Goal: Task Accomplishment & Management: Use online tool/utility

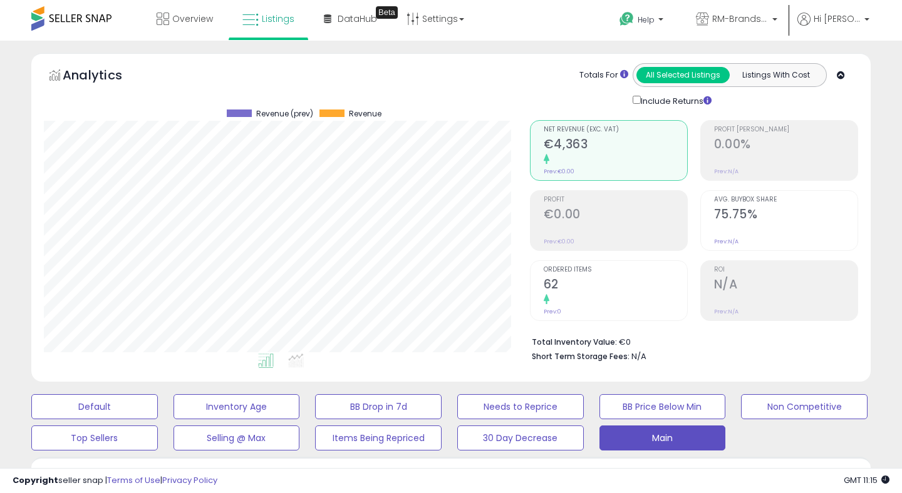
select select "**"
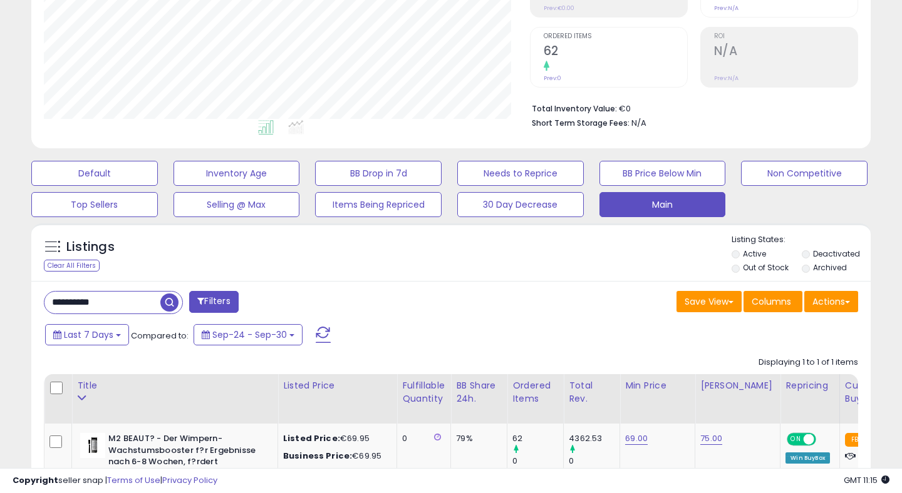
scroll to position [257, 485]
click at [83, 302] on input "**********" at bounding box center [102, 303] width 116 height 22
click at [252, 294] on span "button" at bounding box center [249, 303] width 18 height 18
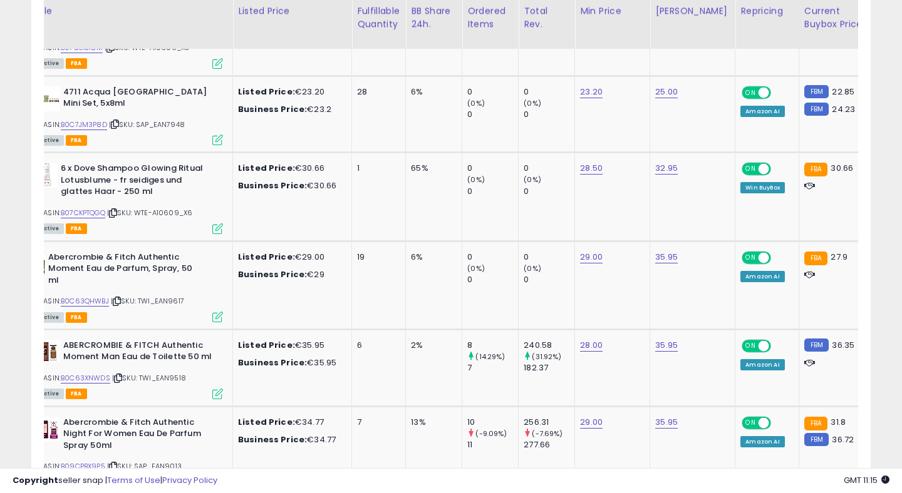
scroll to position [0, 0]
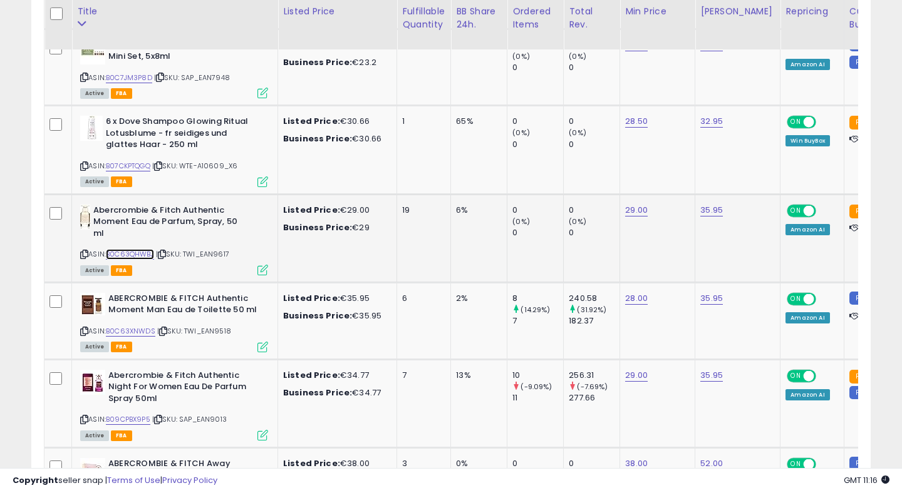
click at [137, 252] on link "B0C63QHWBJ" at bounding box center [130, 254] width 48 height 11
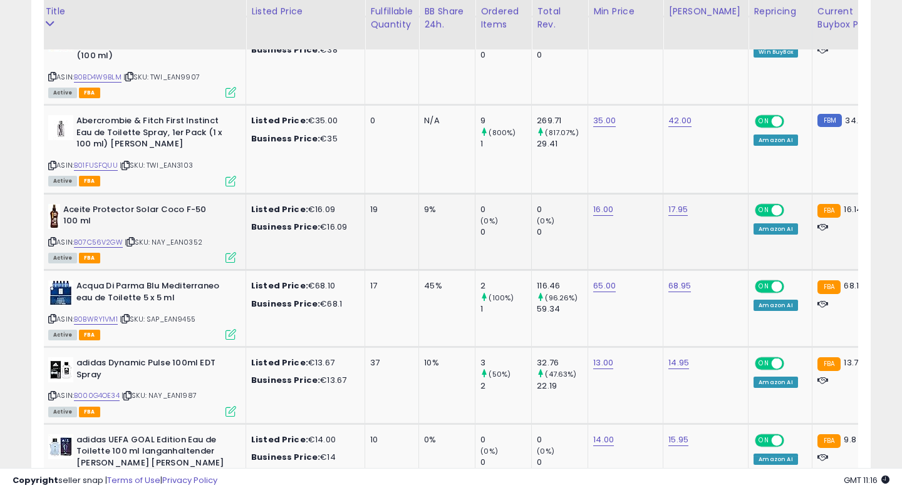
scroll to position [0, 21]
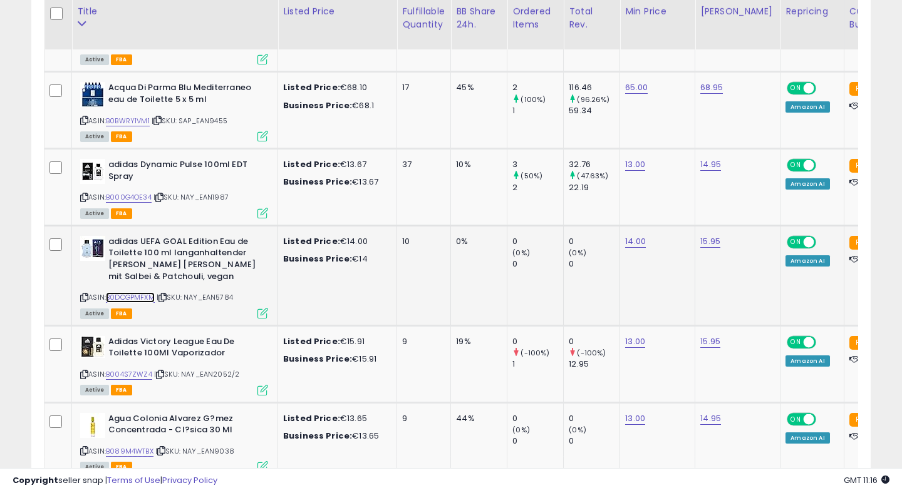
click at [139, 300] on link "B0DCGPMFXM" at bounding box center [130, 297] width 49 height 11
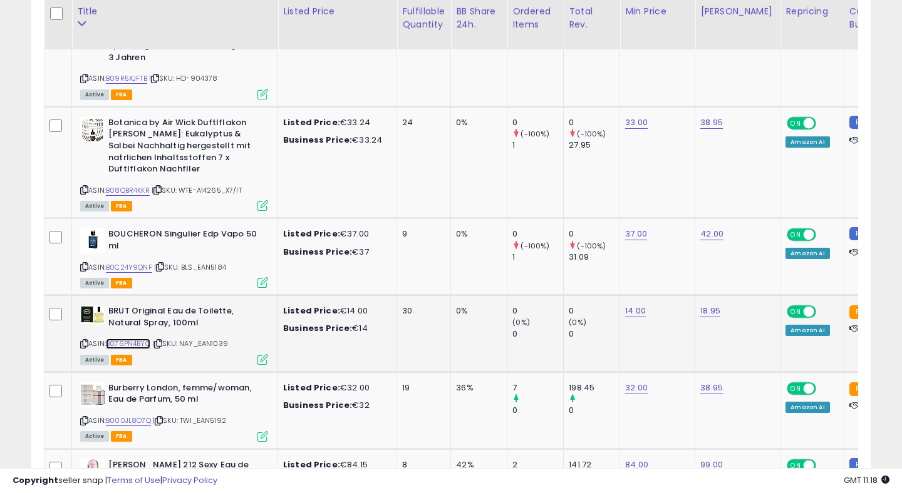
click at [135, 339] on link "B076PN4BYC" at bounding box center [128, 344] width 44 height 11
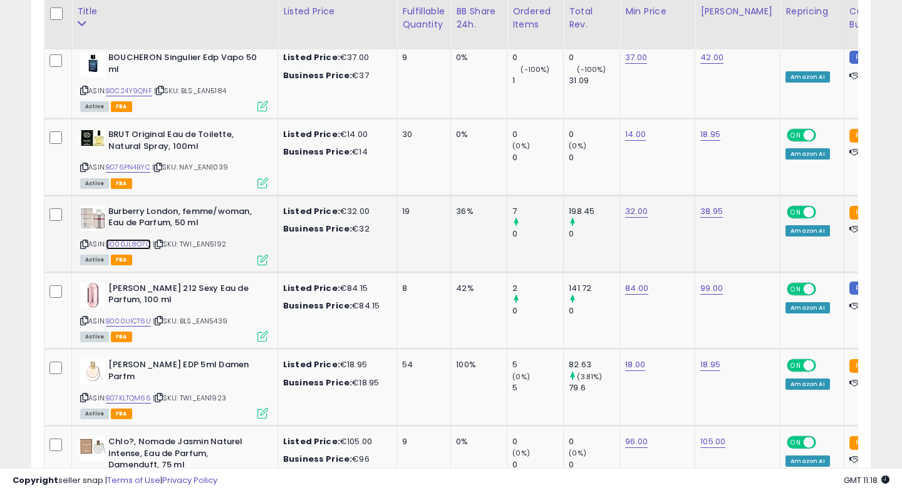
click at [139, 239] on link "B000JL8O7Q" at bounding box center [128, 244] width 45 height 11
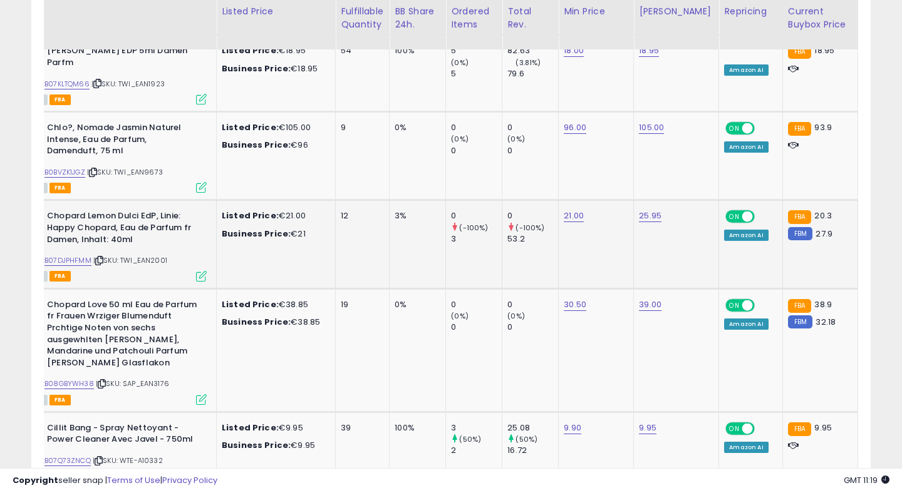
scroll to position [0, 0]
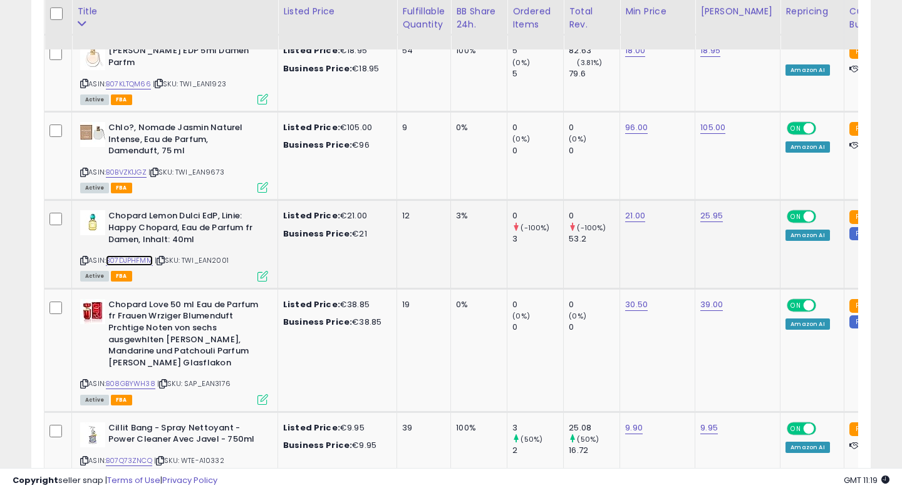
click at [150, 255] on link "B07DJPHFMM" at bounding box center [129, 260] width 47 height 11
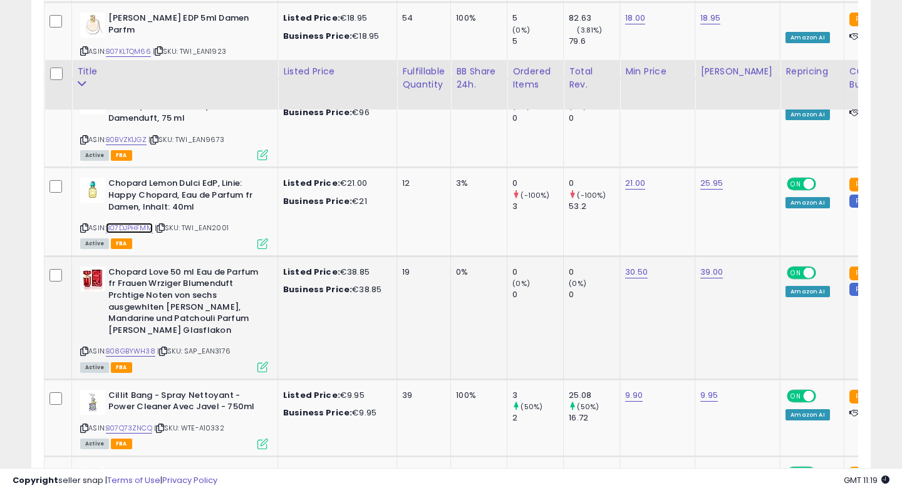
scroll to position [4436, 0]
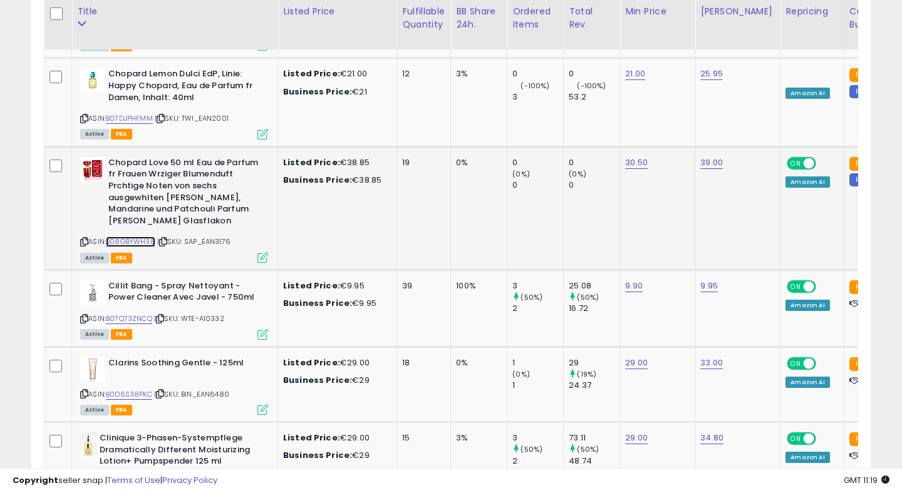
click at [116, 237] on link "B08GBYWH38" at bounding box center [130, 242] width 49 height 11
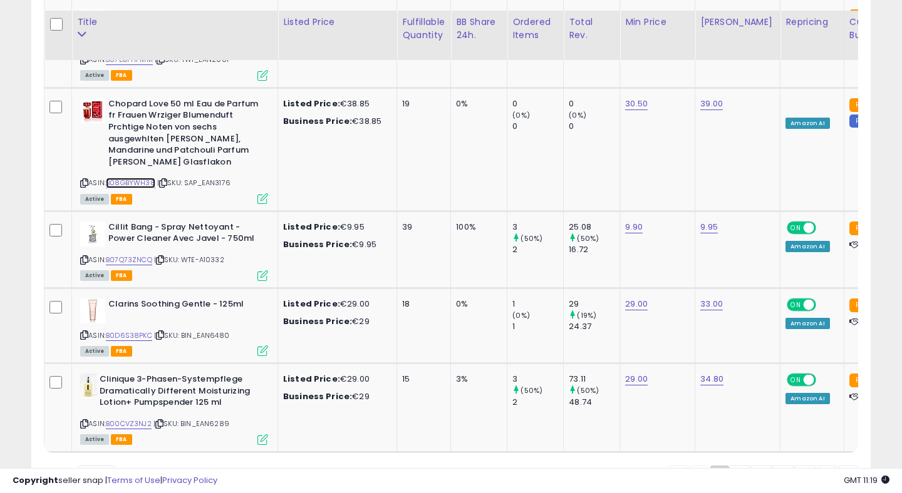
scroll to position [4506, 0]
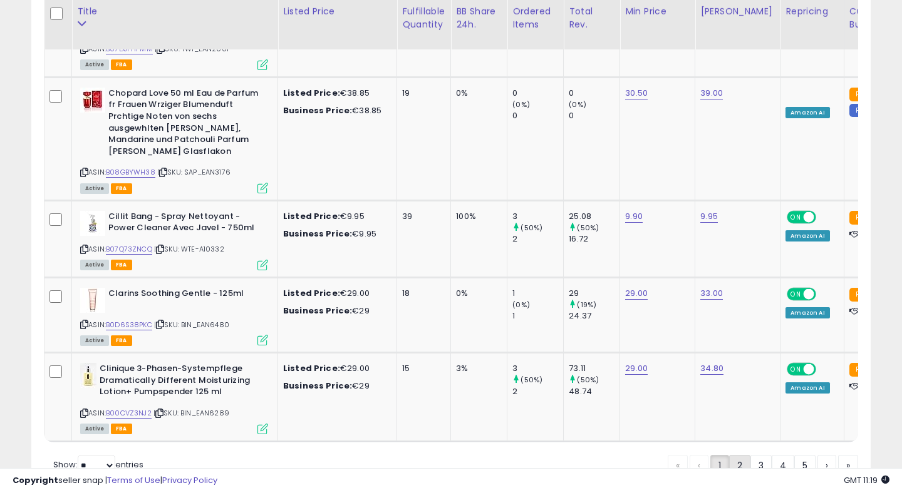
click at [736, 455] on link "2" at bounding box center [739, 465] width 21 height 21
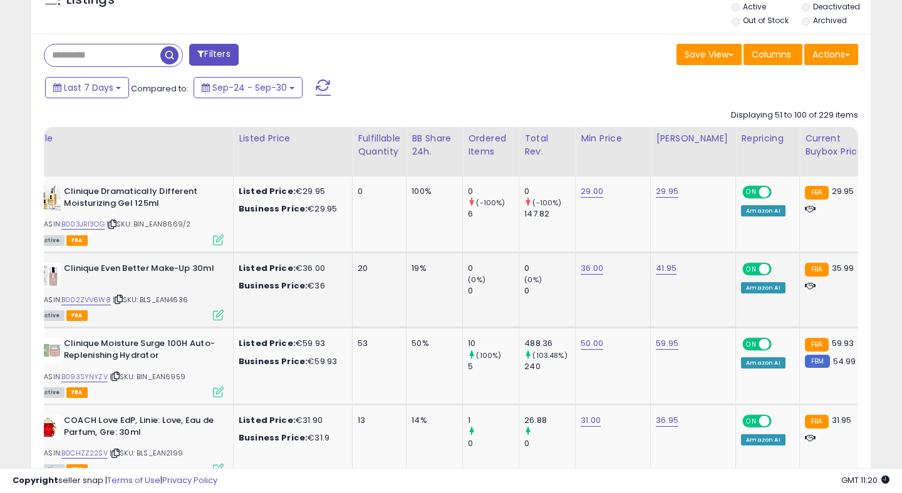
scroll to position [0, 0]
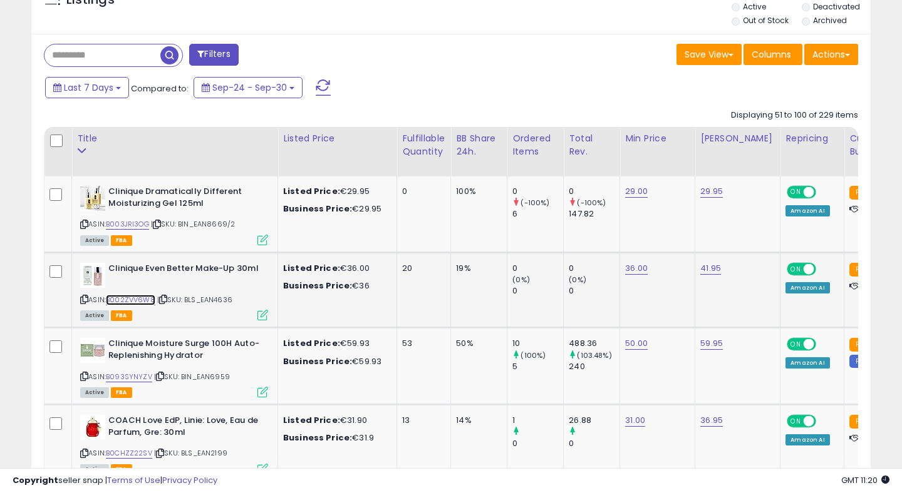
click at [140, 297] on link "B002ZVV6W8" at bounding box center [130, 300] width 49 height 11
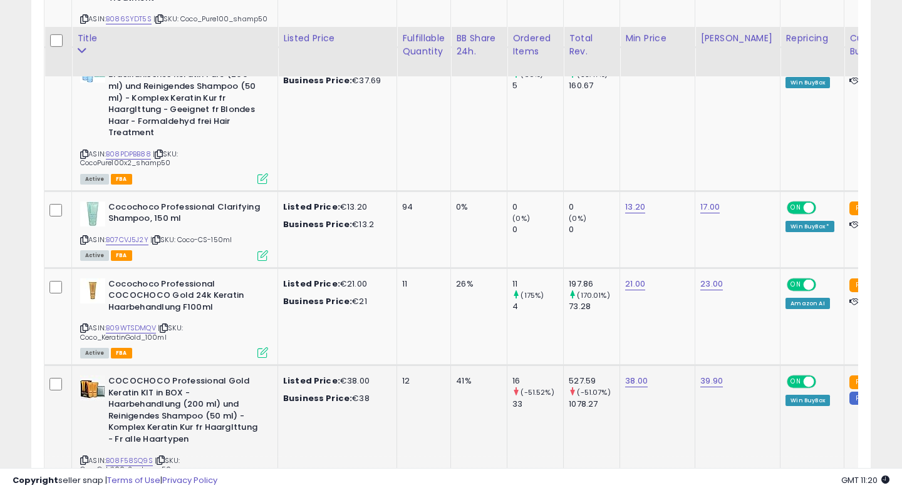
scroll to position [1406, 0]
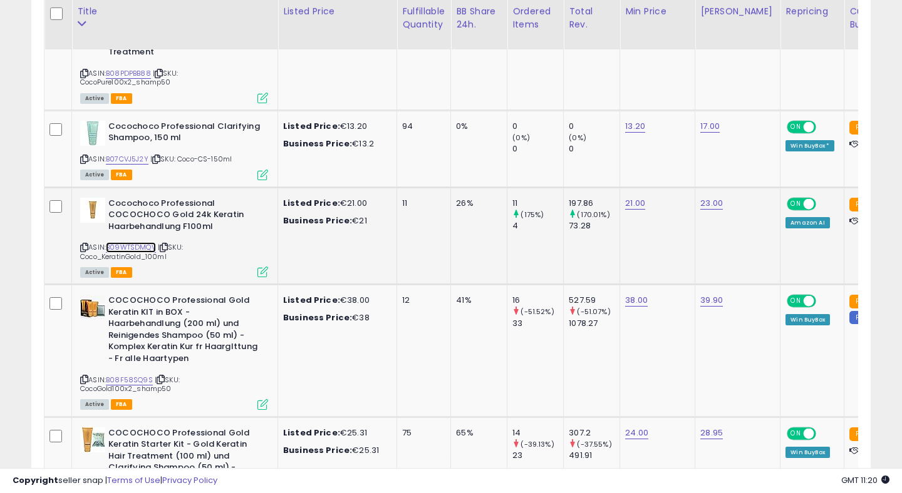
click at [151, 244] on link "B09WTSDMQV" at bounding box center [131, 247] width 50 height 11
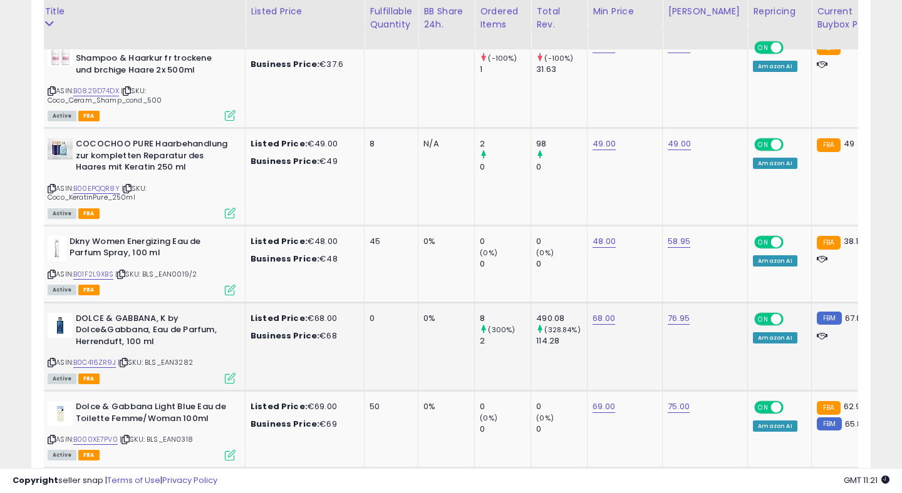
scroll to position [0, 0]
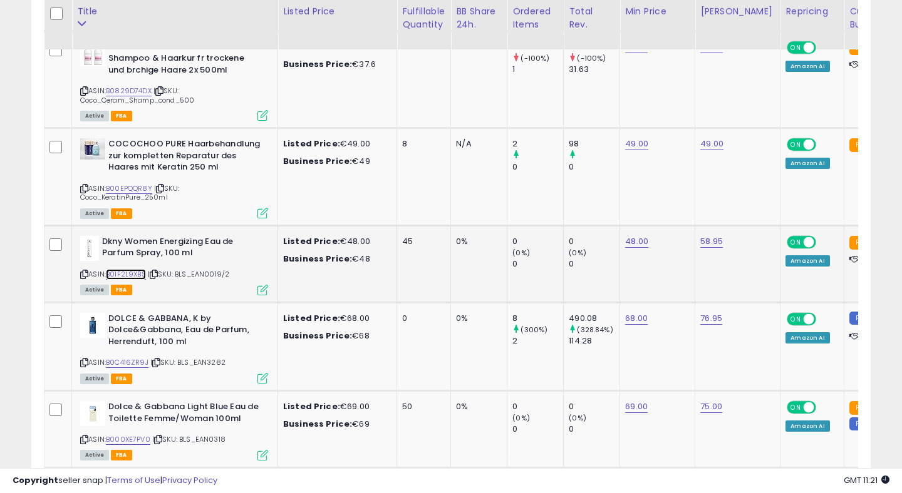
click at [126, 279] on link "B01F2L9XBS" at bounding box center [126, 274] width 40 height 11
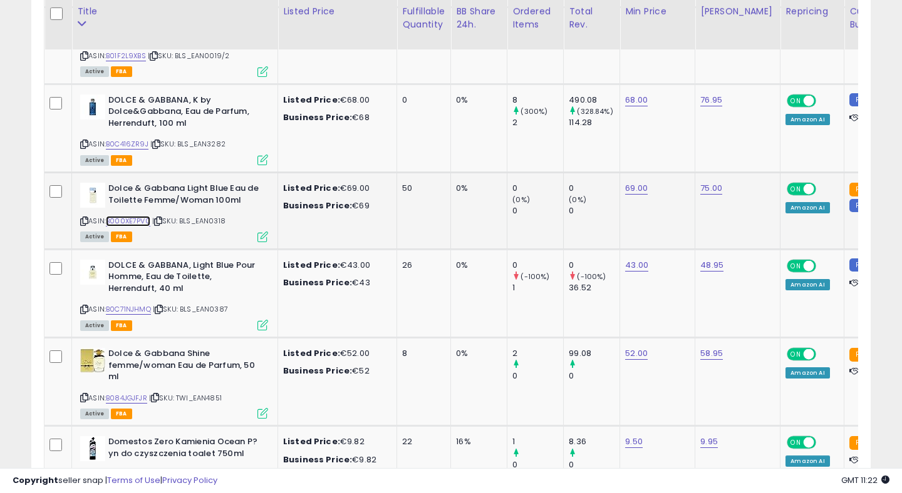
click at [136, 227] on link "B000XE7PV0" at bounding box center [128, 221] width 44 height 11
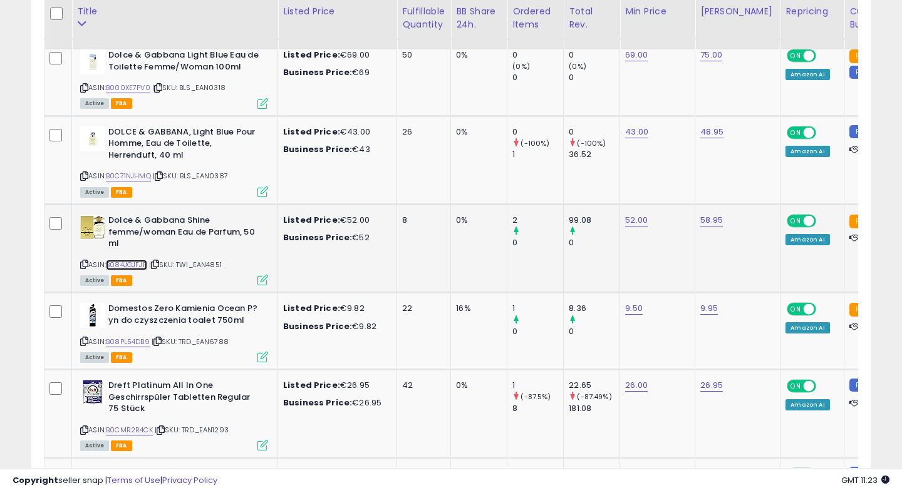
click at [140, 270] on link "B084JGJFJR" at bounding box center [126, 265] width 41 height 11
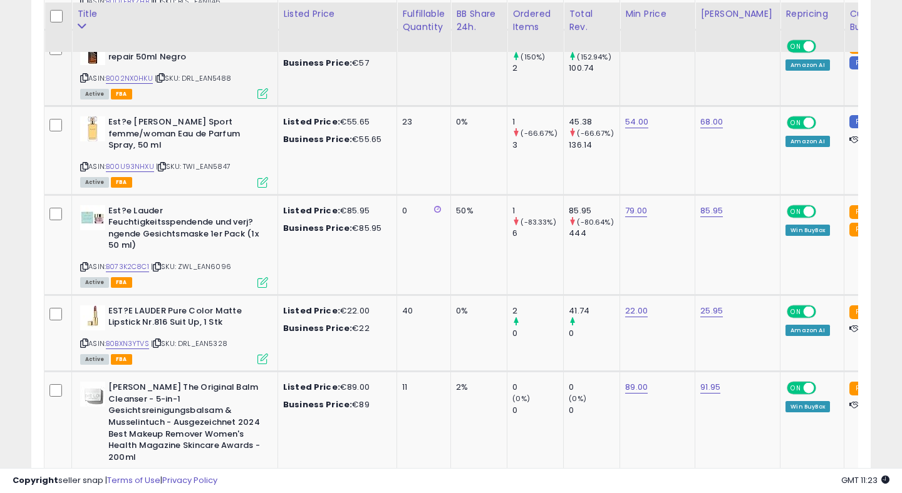
scroll to position [3259, 0]
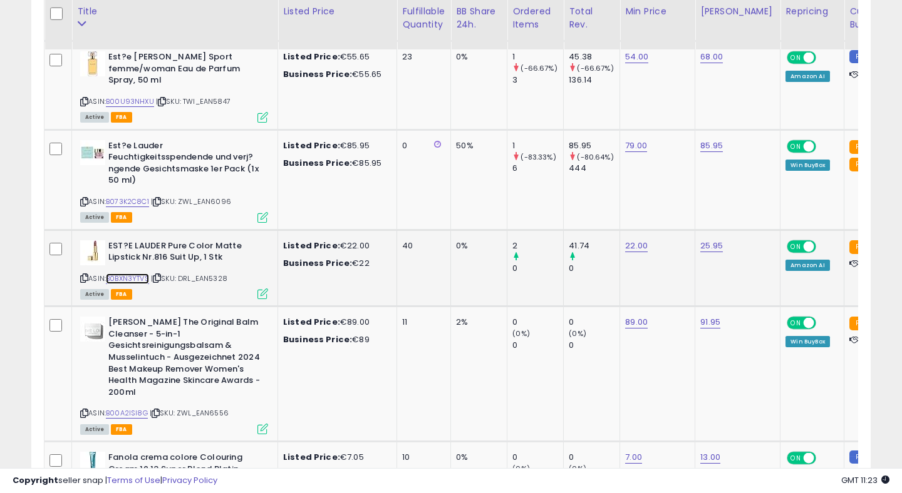
click at [140, 283] on link "B0BXN3YTVS" at bounding box center [127, 279] width 43 height 11
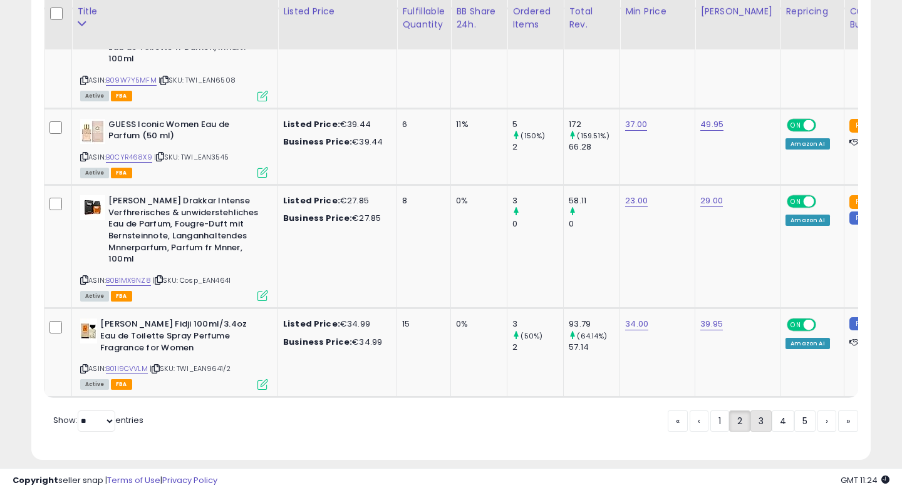
click at [759, 411] on link "3" at bounding box center [760, 421] width 21 height 21
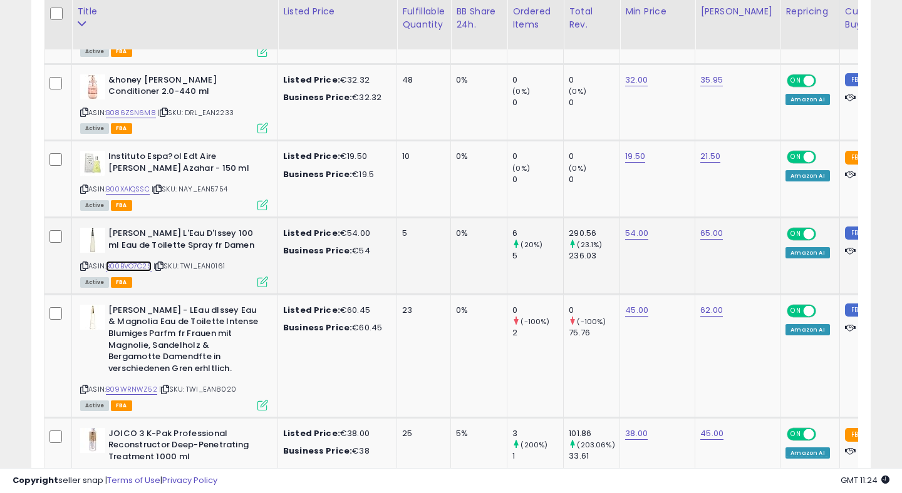
click at [128, 269] on link "B00BVO7C2S" at bounding box center [129, 266] width 46 height 11
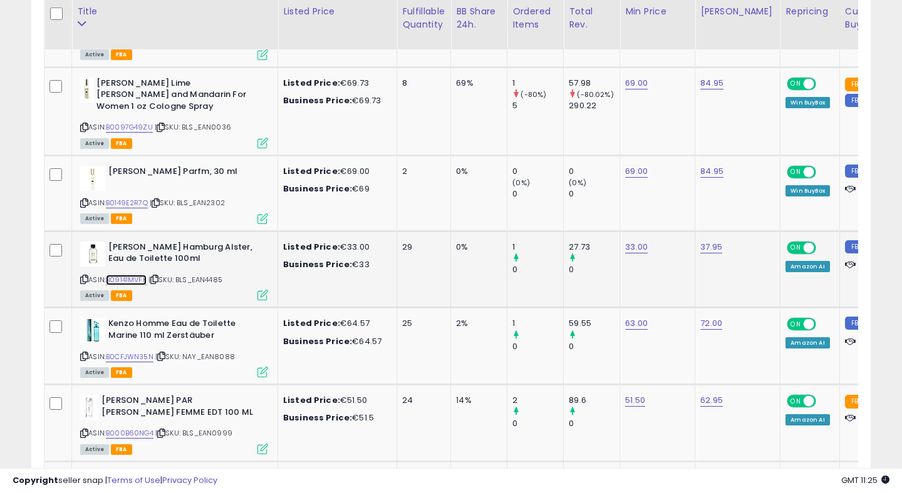
click at [141, 275] on link "B09141MVFK" at bounding box center [126, 280] width 41 height 11
click at [633, 241] on link "33.00" at bounding box center [636, 247] width 23 height 13
type input "**"
click at [680, 203] on icon "submit" at bounding box center [676, 204] width 8 height 8
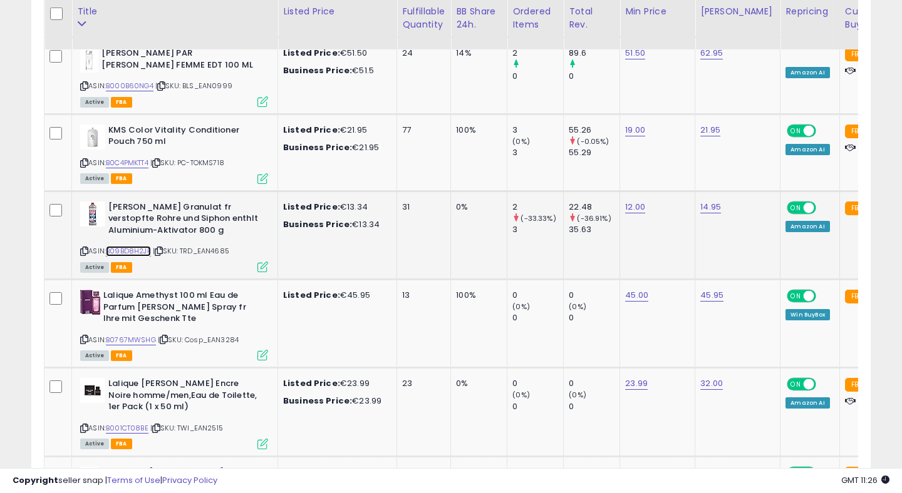
click at [140, 246] on link "B09BD8H2JP" at bounding box center [128, 251] width 45 height 11
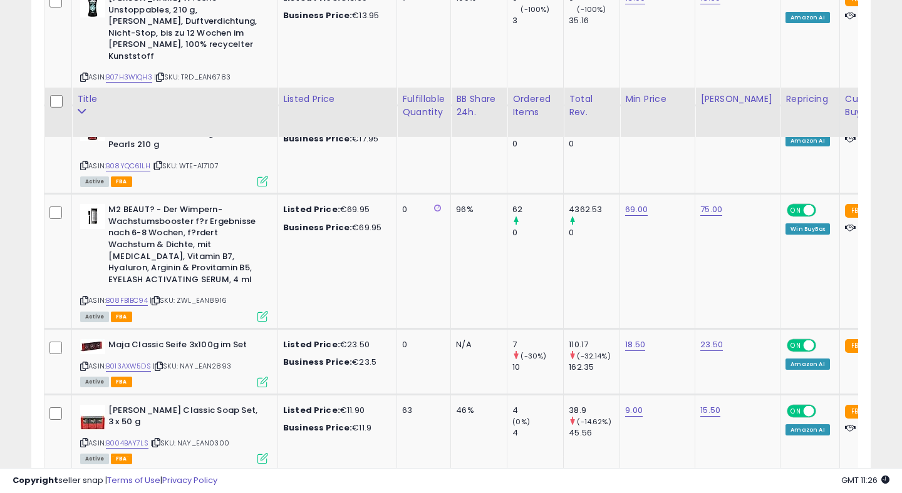
scroll to position [2834, 0]
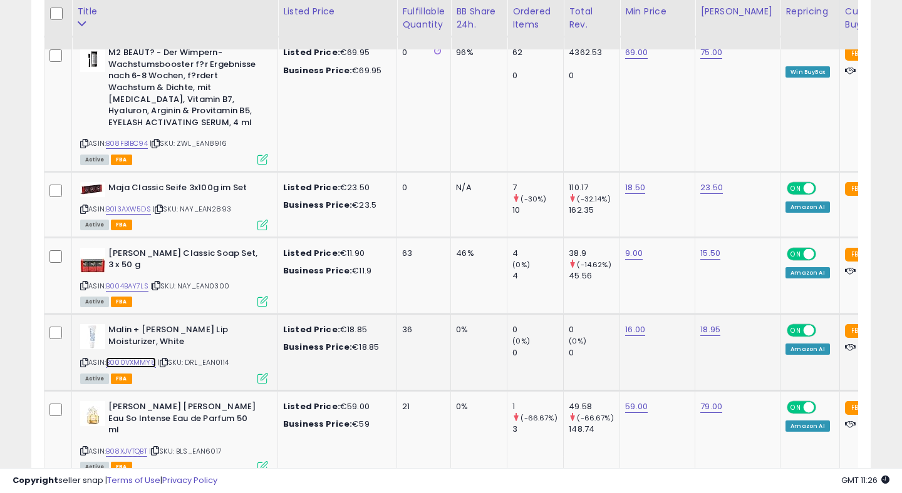
click at [130, 357] on link "B000VXMMY8" at bounding box center [131, 362] width 50 height 11
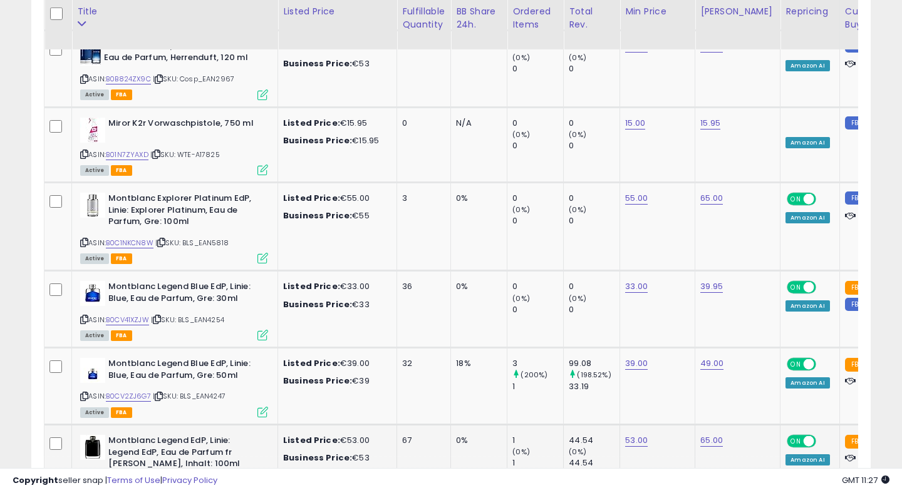
click at [132, 480] on link "B08KZ1BVZC" at bounding box center [127, 485] width 43 height 11
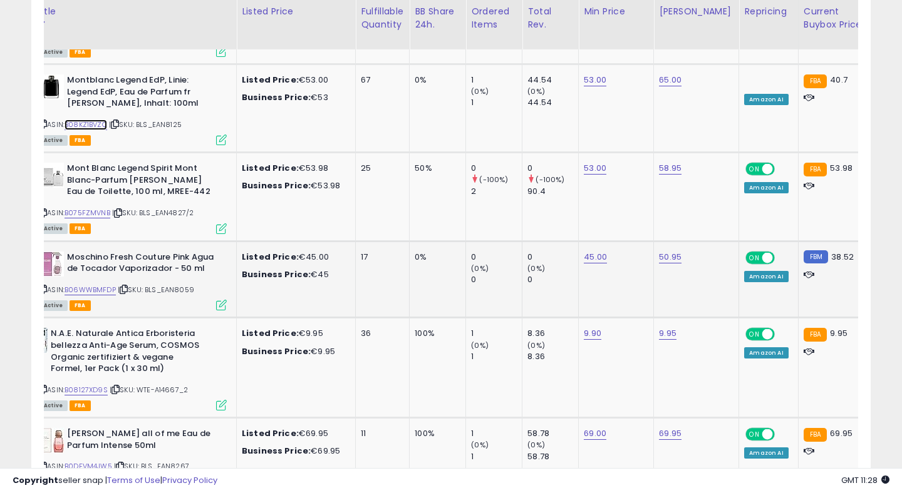
scroll to position [0, 0]
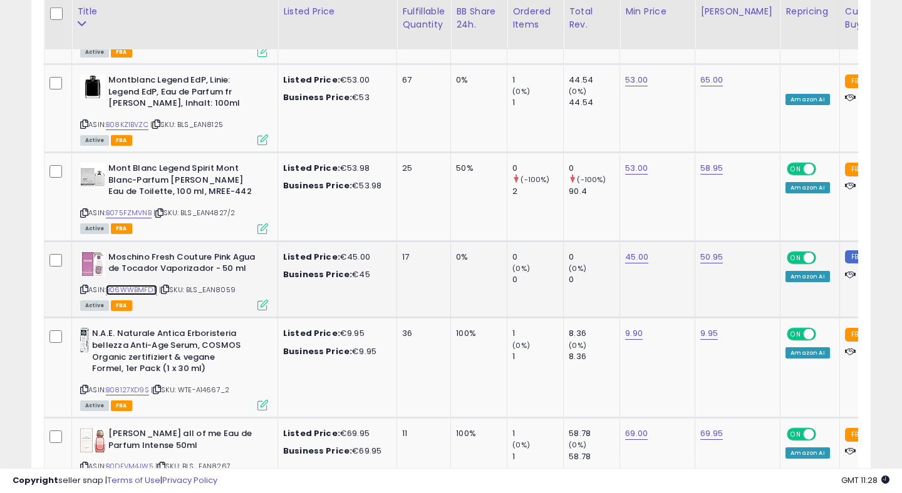
click at [132, 285] on link "B06WWBMFDP" at bounding box center [131, 290] width 51 height 11
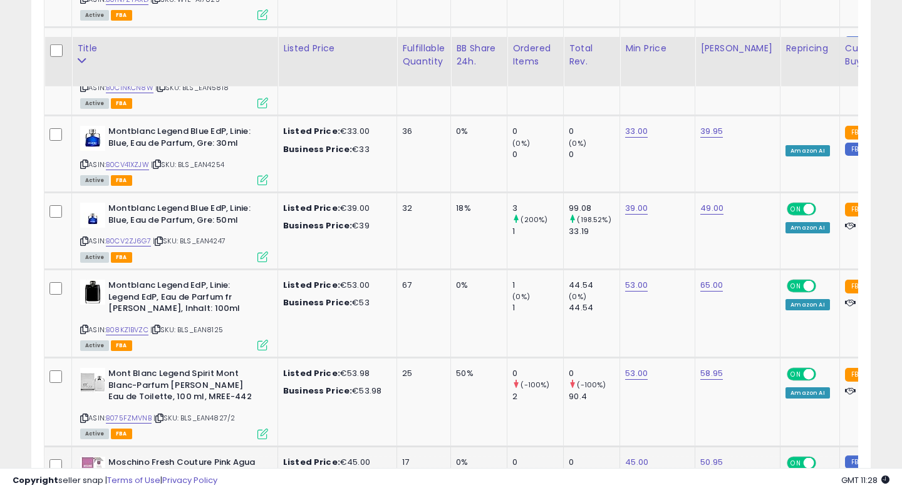
scroll to position [4056, 0]
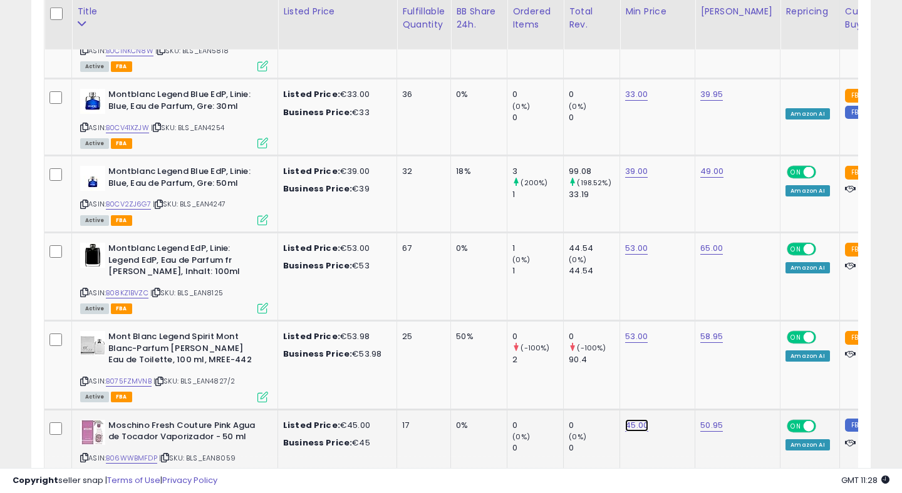
click at [638, 419] on link "45.00" at bounding box center [636, 425] width 23 height 13
type input "**"
click at [680, 275] on icon "submit" at bounding box center [676, 274] width 8 height 8
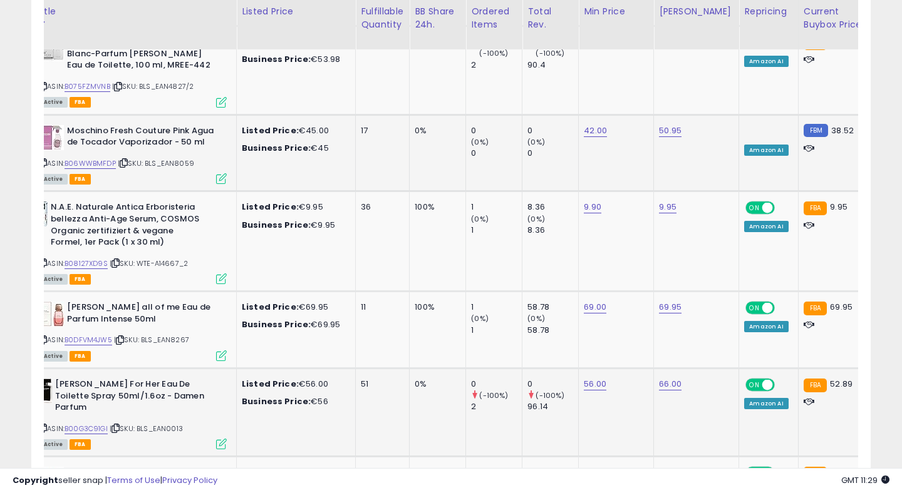
scroll to position [0, 0]
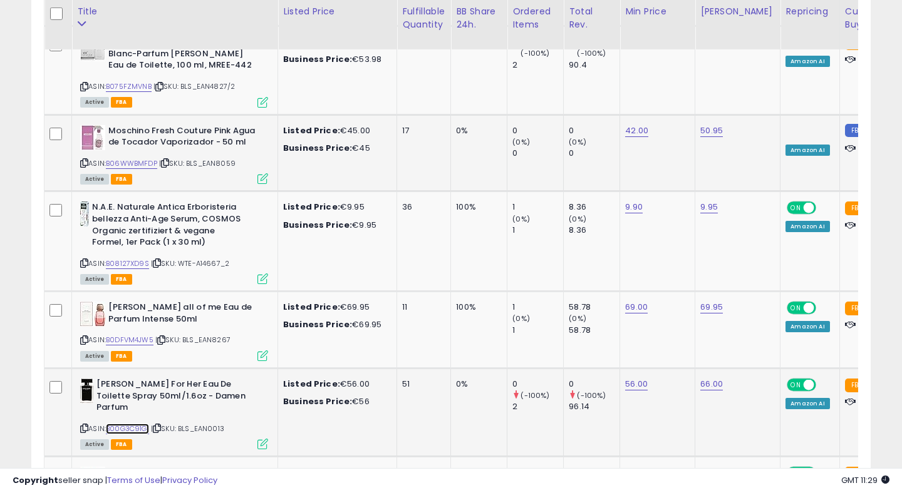
click at [132, 424] on link "B00G3C91GI" at bounding box center [127, 429] width 43 height 11
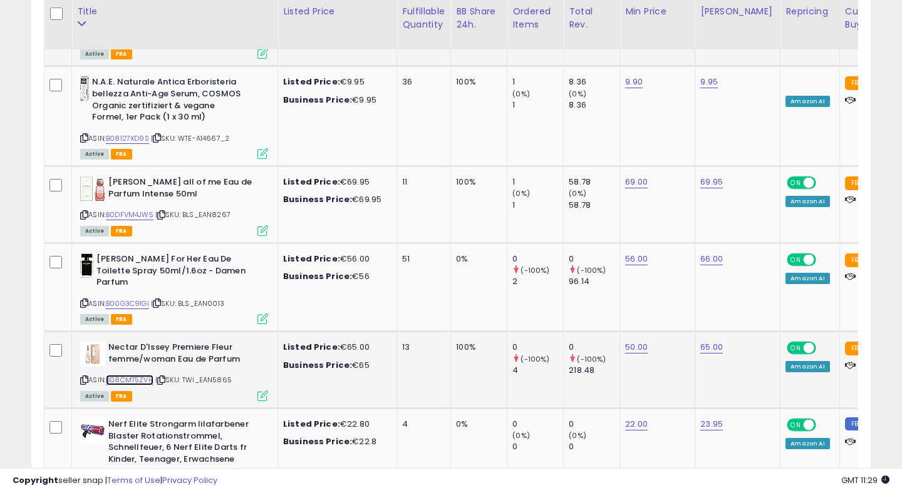
click at [149, 375] on link "B08CMT5ZVH" at bounding box center [130, 380] width 48 height 11
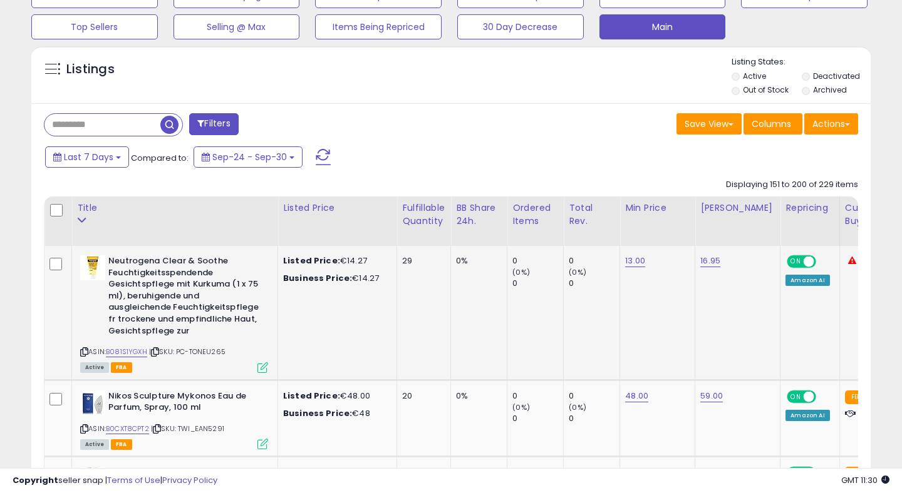
scroll to position [468, 0]
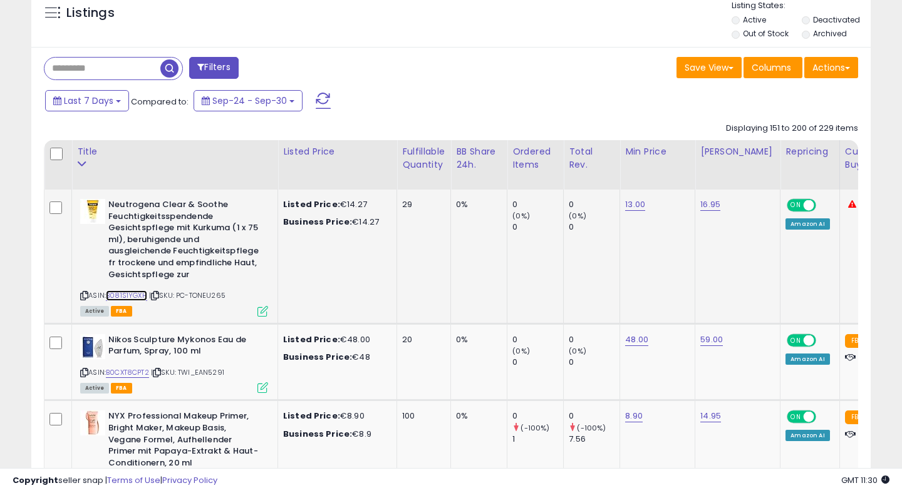
click at [138, 292] on link "B081S1YGXH" at bounding box center [126, 295] width 41 height 11
click at [640, 205] on link "13.00" at bounding box center [635, 204] width 20 height 13
type input "*"
type input "****"
click at [682, 178] on button "submit" at bounding box center [674, 173] width 21 height 19
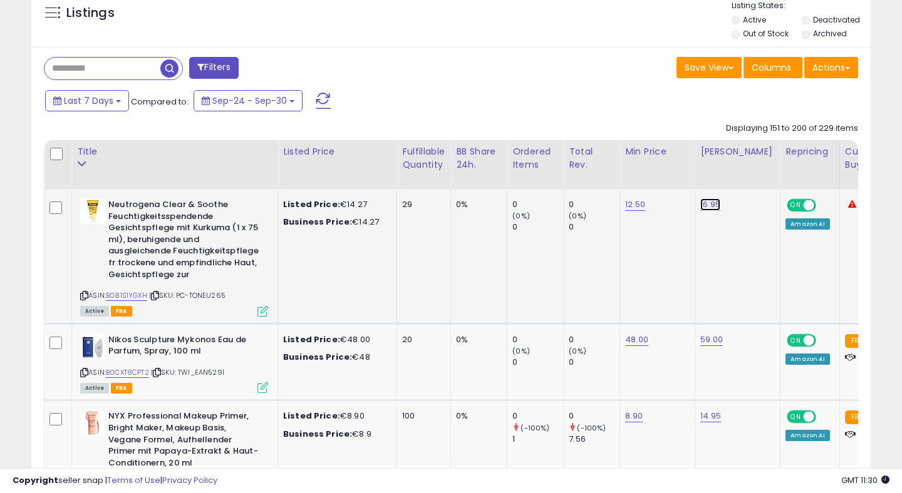
click at [705, 205] on link "16.95" at bounding box center [710, 204] width 20 height 13
click at [642, 176] on input "*****" at bounding box center [679, 174] width 111 height 21
type input "*****"
click at [752, 176] on button "submit" at bounding box center [750, 173] width 21 height 19
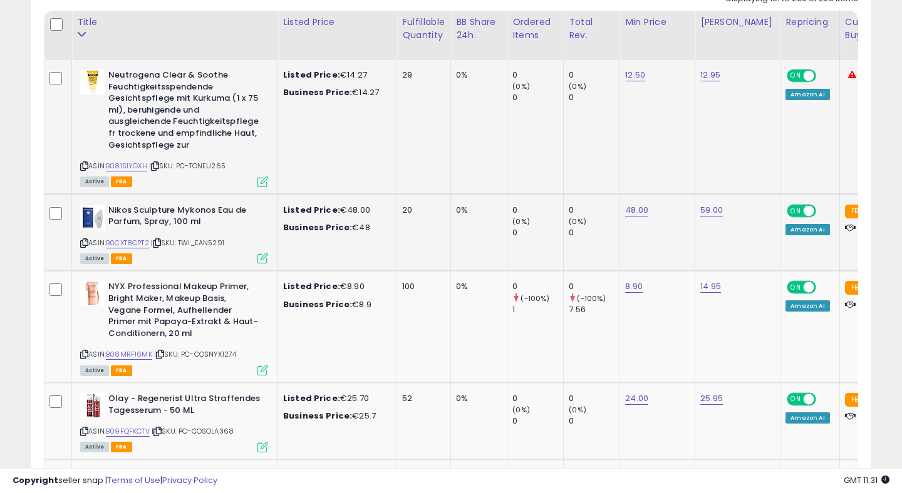
scroll to position [630, 0]
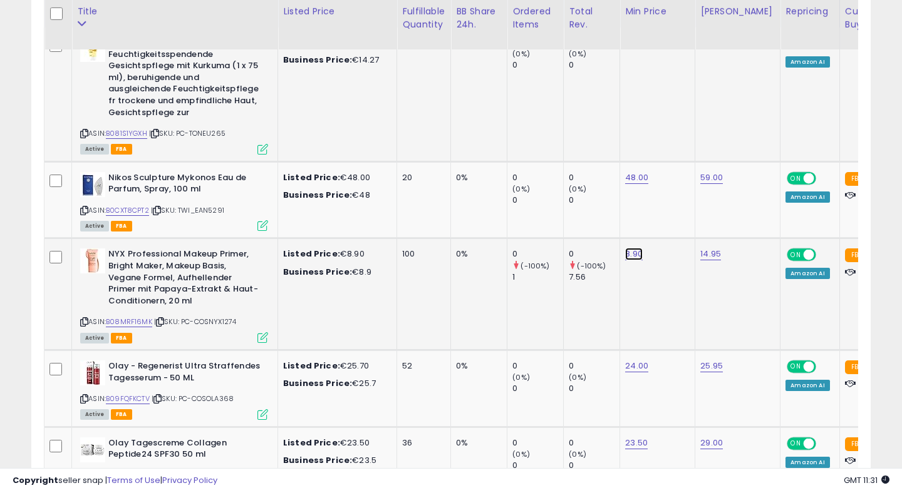
click at [635, 255] on link "8.90" at bounding box center [634, 254] width 18 height 13
type input "*"
click at [684, 223] on button "submit" at bounding box center [673, 223] width 21 height 19
click at [135, 210] on link "B0CXT8CPT2" at bounding box center [127, 210] width 43 height 11
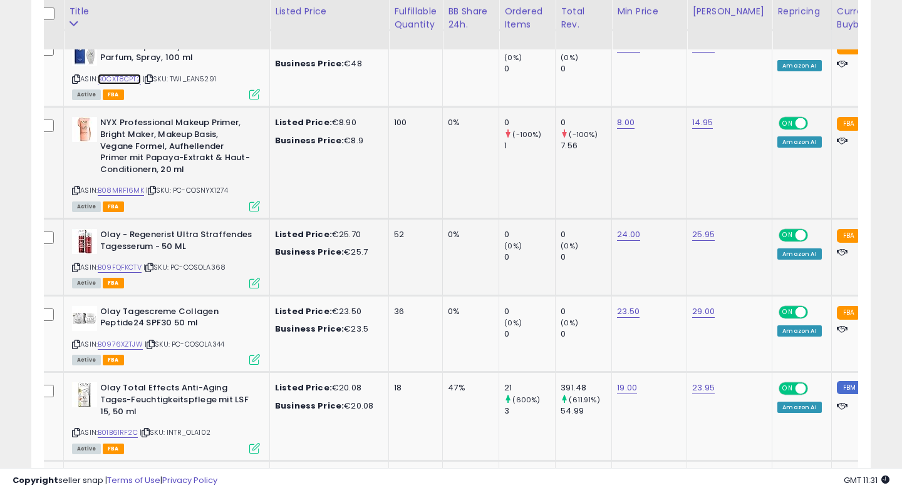
scroll to position [0, 0]
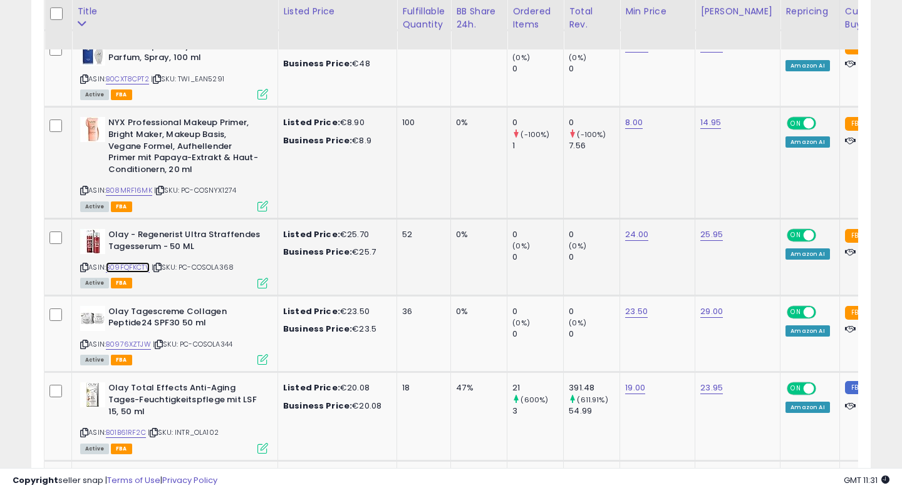
click at [143, 266] on link "B09FQFKCTV" at bounding box center [128, 267] width 44 height 11
click at [84, 264] on icon at bounding box center [84, 267] width 8 height 7
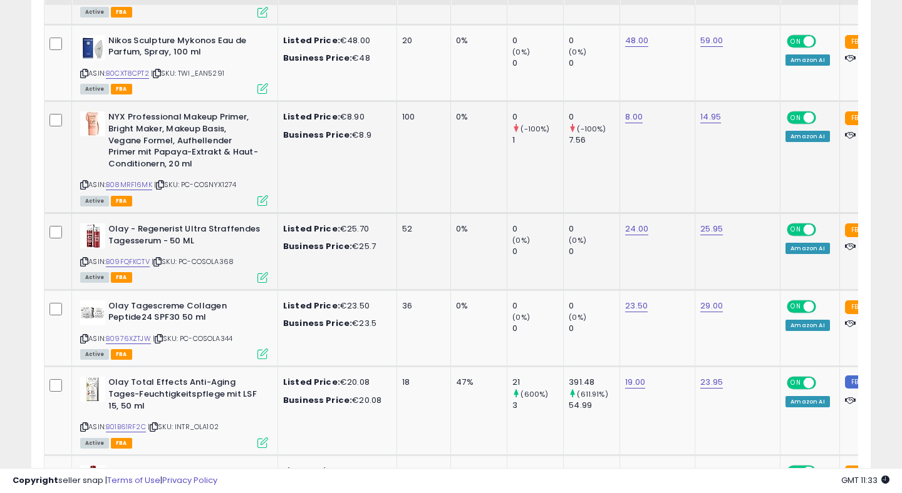
scroll to position [664, 0]
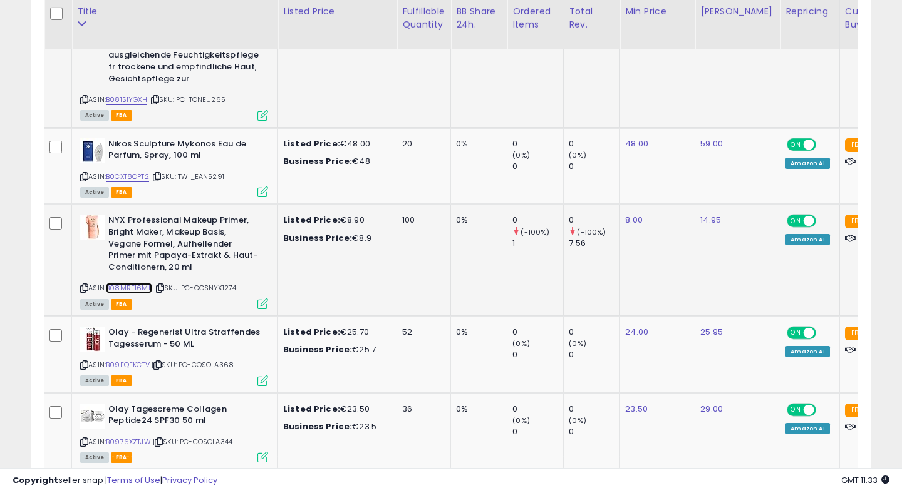
click at [139, 290] on link "B08MRF16MK" at bounding box center [129, 288] width 46 height 11
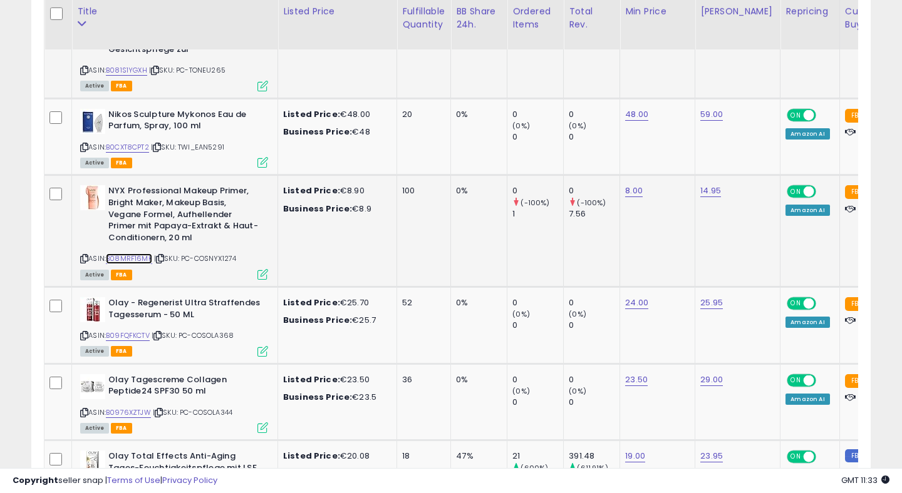
scroll to position [800, 0]
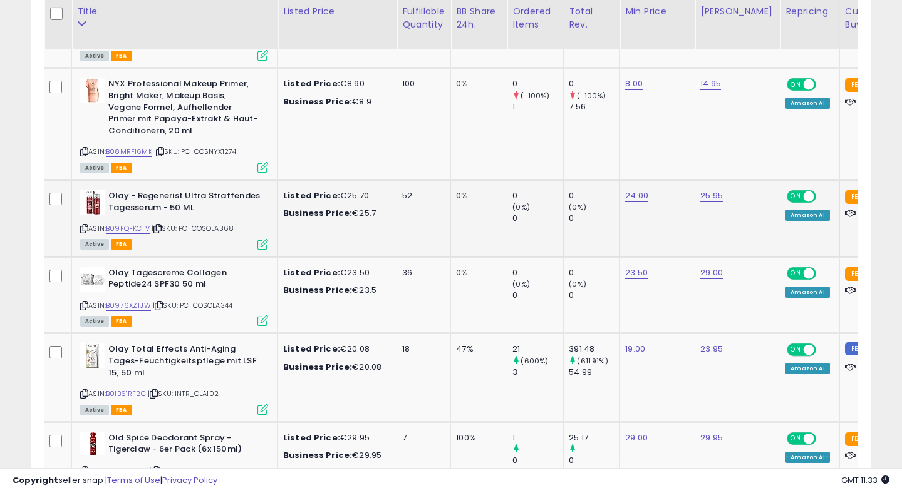
click at [83, 226] on icon at bounding box center [84, 228] width 8 height 7
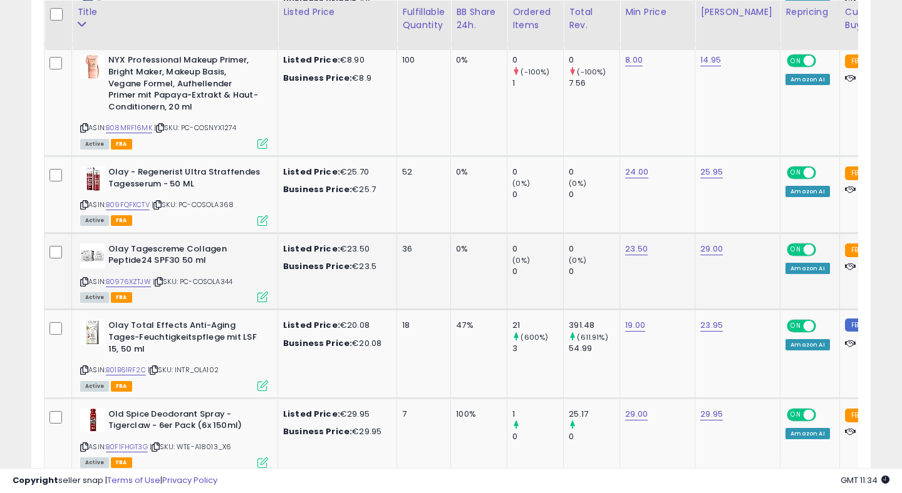
scroll to position [825, 0]
click at [83, 279] on icon at bounding box center [84, 281] width 8 height 7
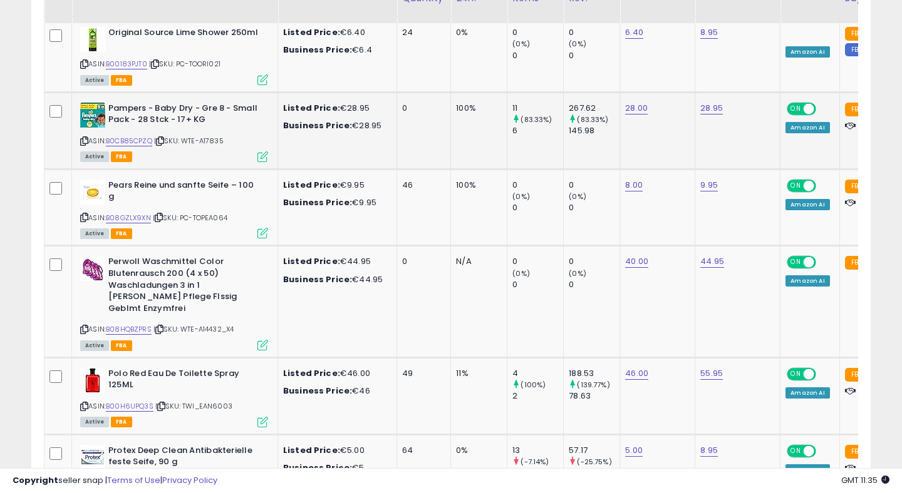
scroll to position [1305, 0]
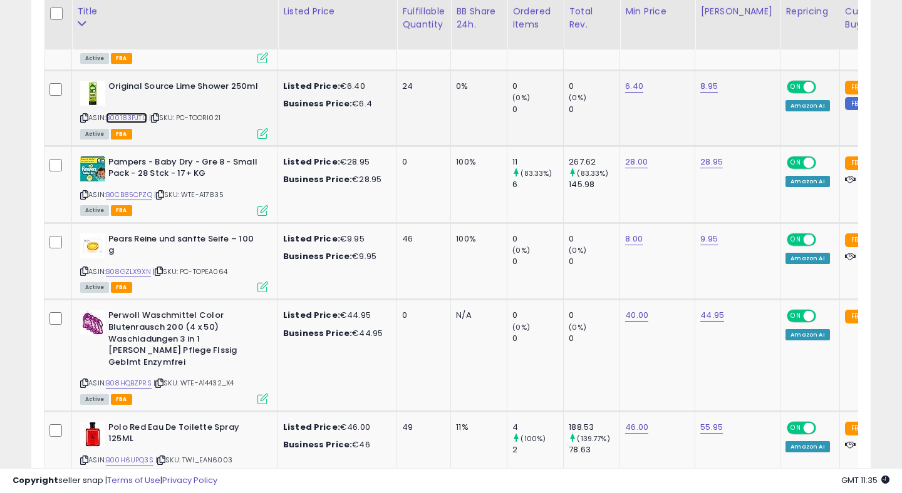
click at [142, 118] on link "B00183PJT0" at bounding box center [126, 118] width 41 height 11
click at [635, 86] on link "6.40" at bounding box center [634, 86] width 18 height 13
type input "*"
click at [677, 53] on icon "submit" at bounding box center [674, 55] width 8 height 8
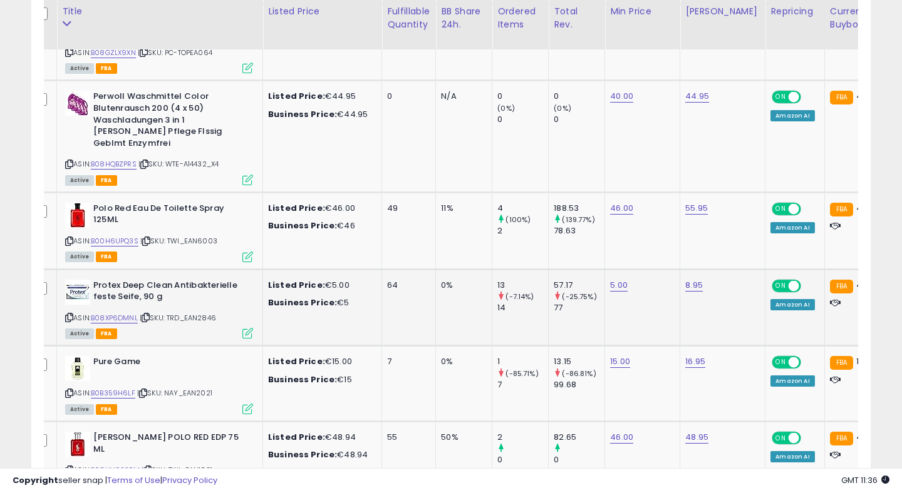
scroll to position [0, 0]
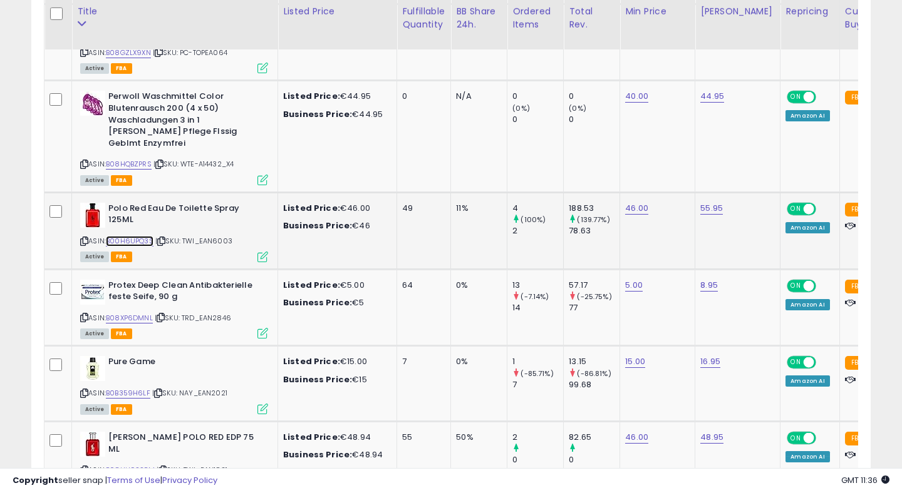
click at [132, 236] on link "B00H6UPQ3S" at bounding box center [130, 241] width 48 height 11
click at [640, 202] on link "46.00" at bounding box center [636, 208] width 23 height 13
type input "**"
click at [687, 169] on button "submit" at bounding box center [676, 164] width 21 height 19
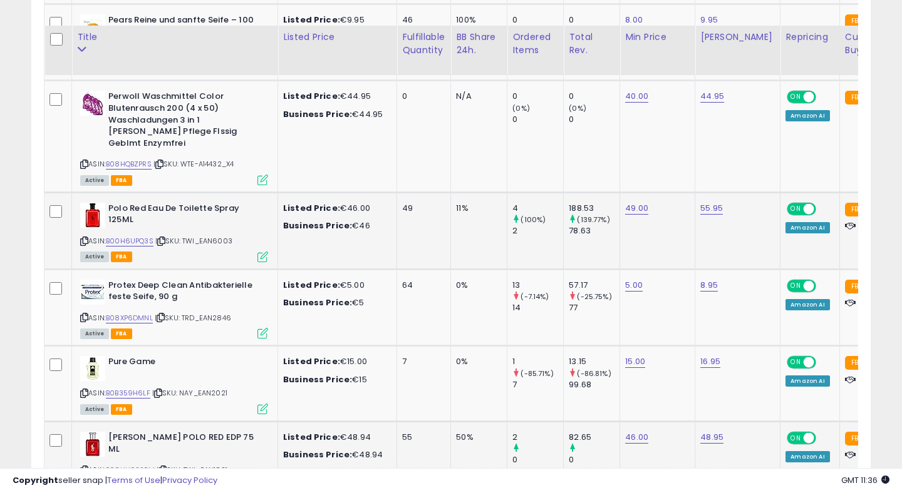
scroll to position [1628, 0]
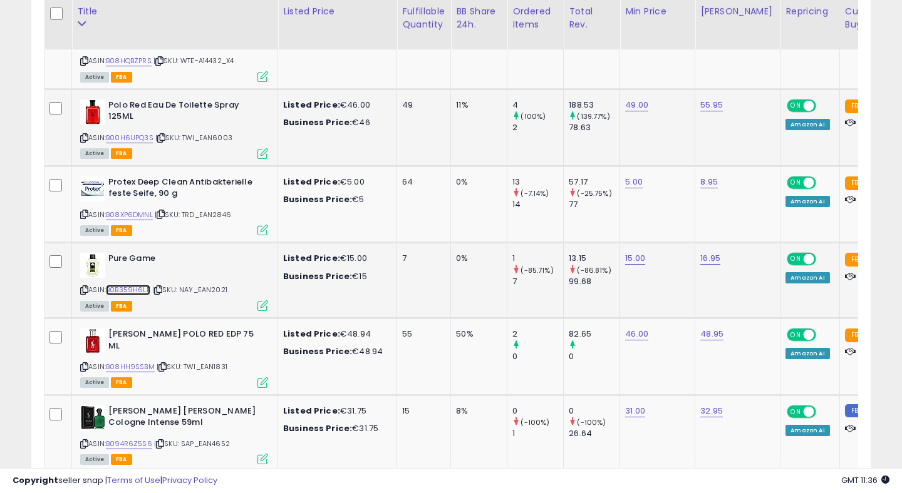
click at [120, 285] on link "B0B359H6LF" at bounding box center [128, 290] width 44 height 11
click at [630, 252] on link "15.00" at bounding box center [635, 258] width 20 height 13
type input "**"
click at [679, 218] on icon "submit" at bounding box center [675, 214] width 8 height 8
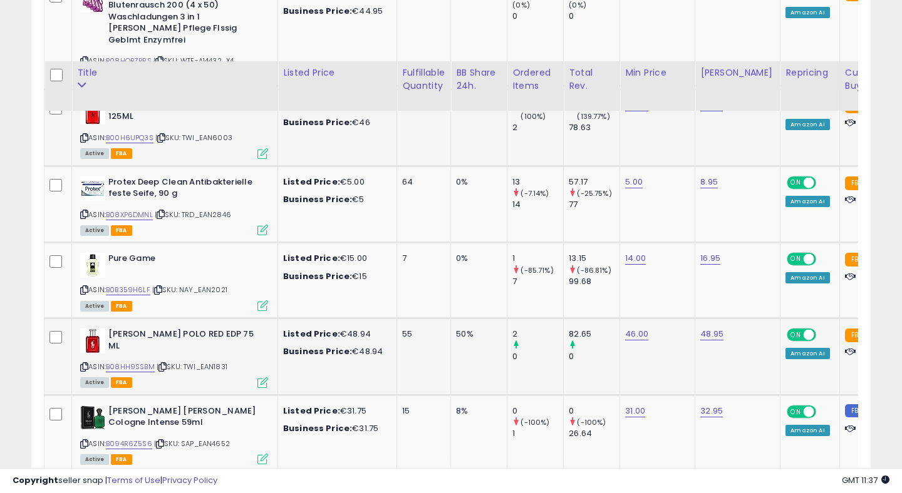
scroll to position [1713, 0]
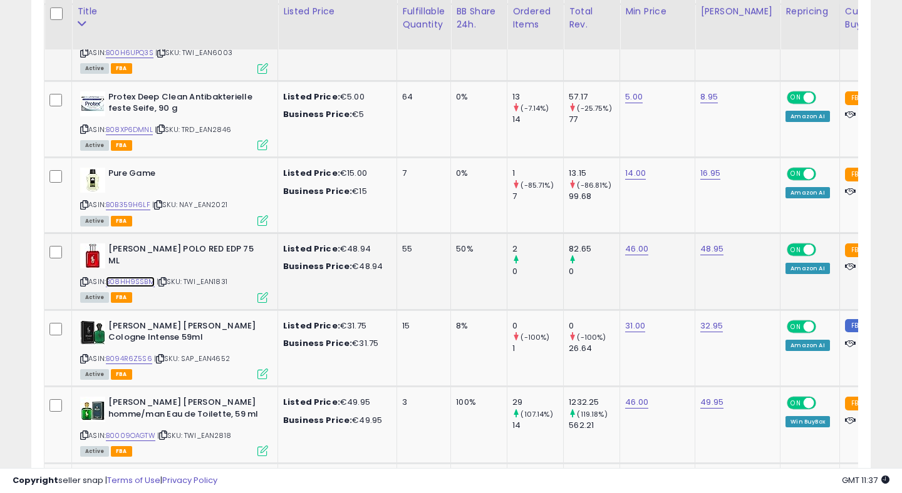
click at [140, 277] on link "B08HH9SSBM" at bounding box center [130, 282] width 49 height 11
click at [637, 243] on link "46.00" at bounding box center [636, 249] width 23 height 13
type input "**"
click at [681, 208] on icon "submit" at bounding box center [677, 205] width 8 height 8
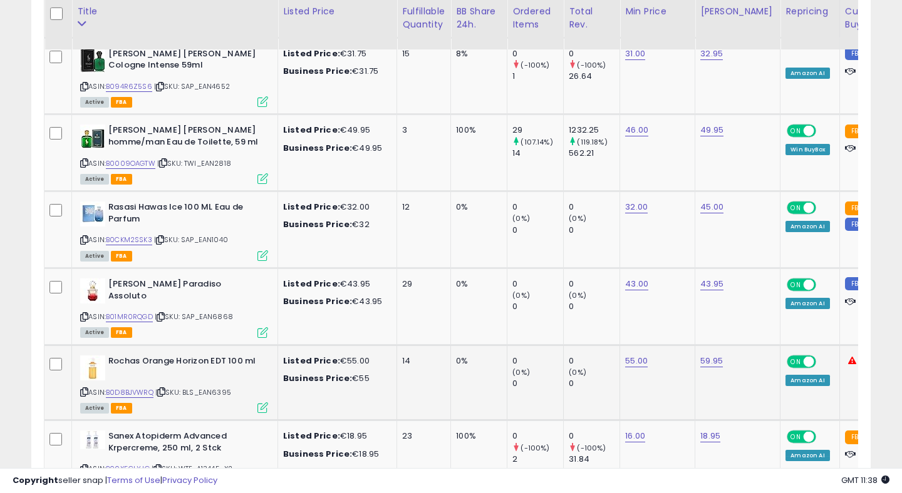
scroll to position [0, 0]
click at [130, 312] on link "B01MR0RQGD" at bounding box center [129, 317] width 47 height 11
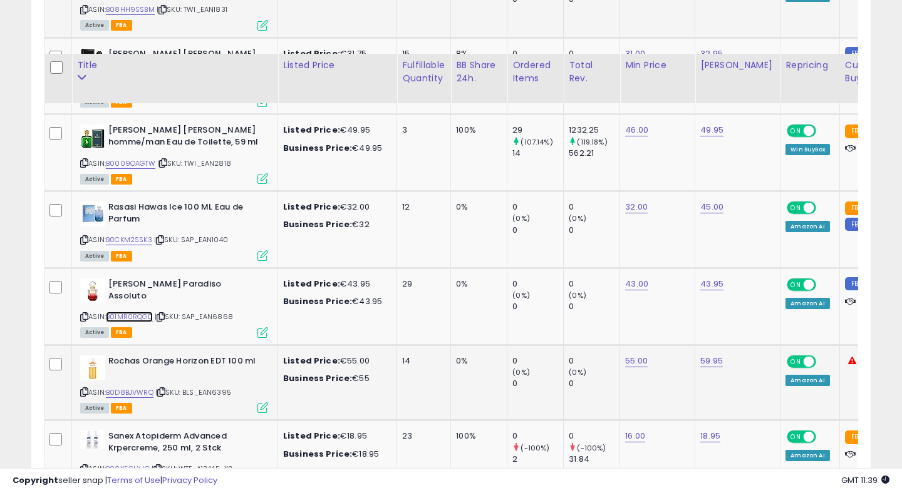
scroll to position [2072, 0]
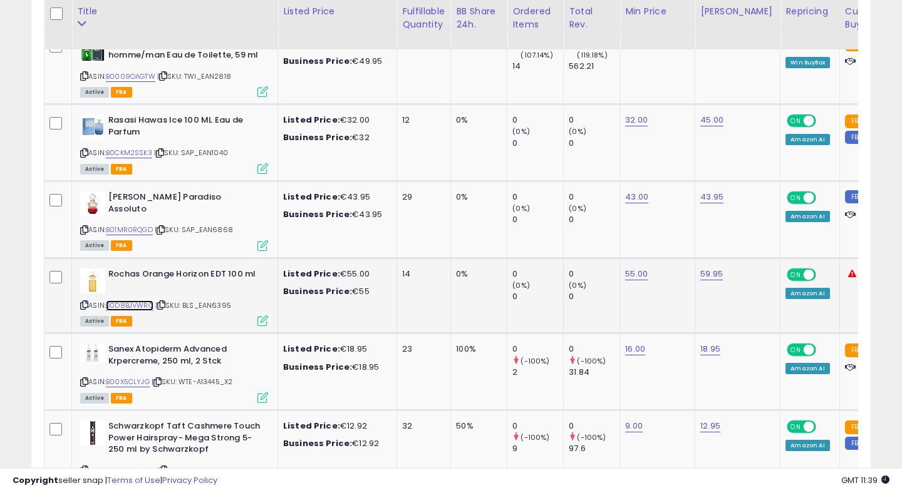
click at [140, 301] on link "B0D8BJVWRQ" at bounding box center [130, 306] width 48 height 11
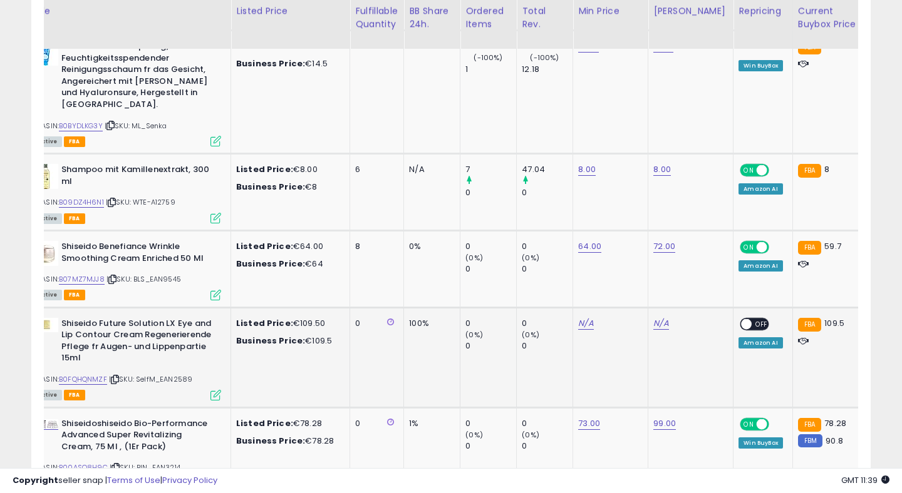
scroll to position [0, 0]
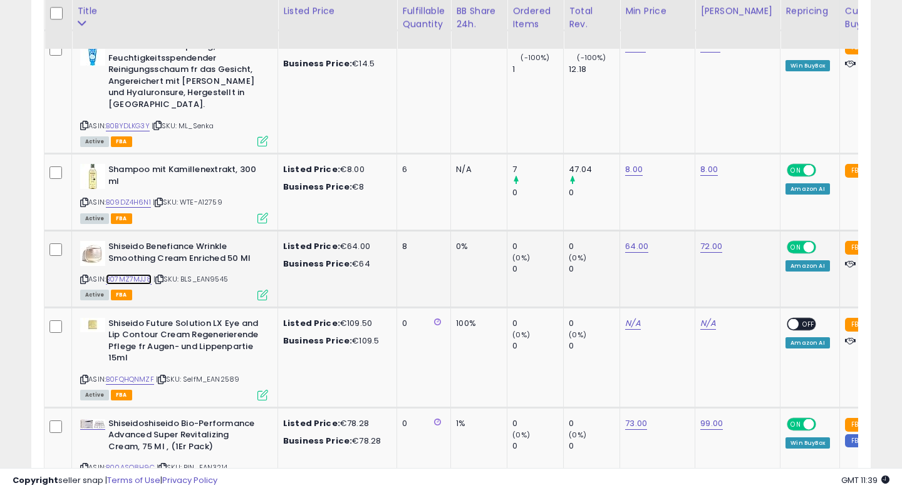
click at [141, 274] on link "B07MZ7MJJ8" at bounding box center [129, 279] width 46 height 11
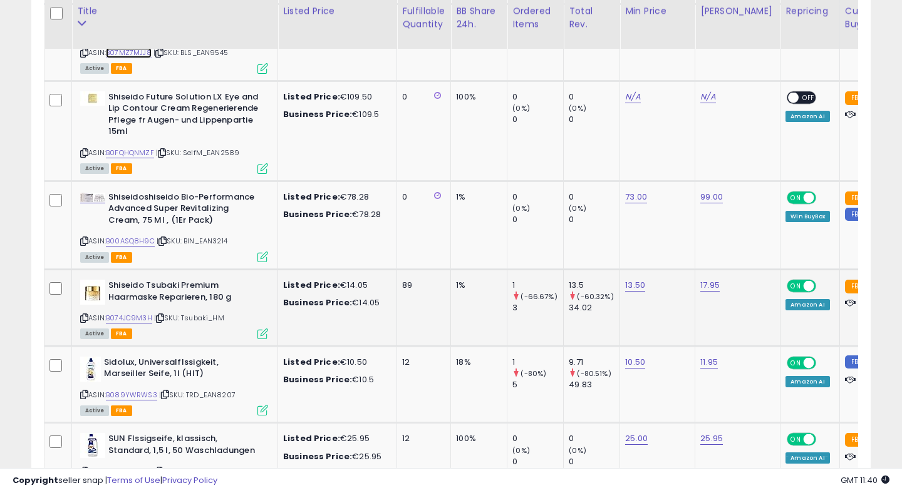
scroll to position [2902, 0]
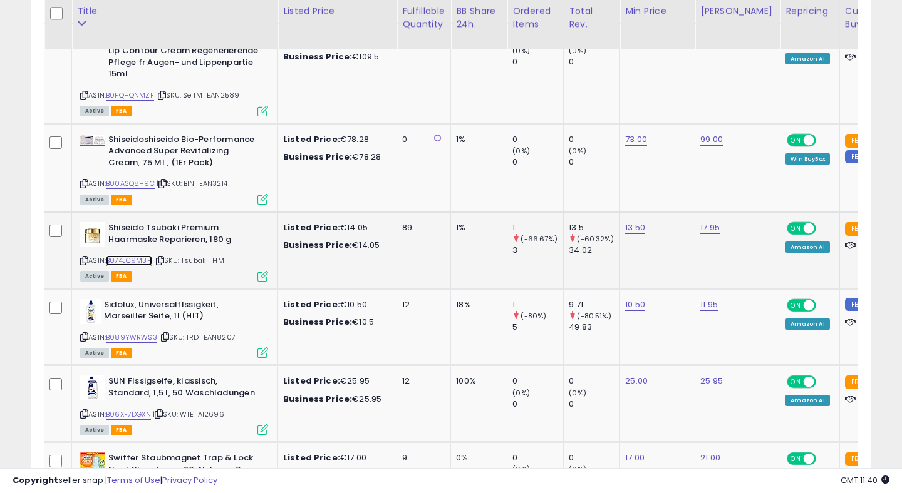
click at [128, 255] on link "B074JC9M3H" at bounding box center [129, 260] width 46 height 11
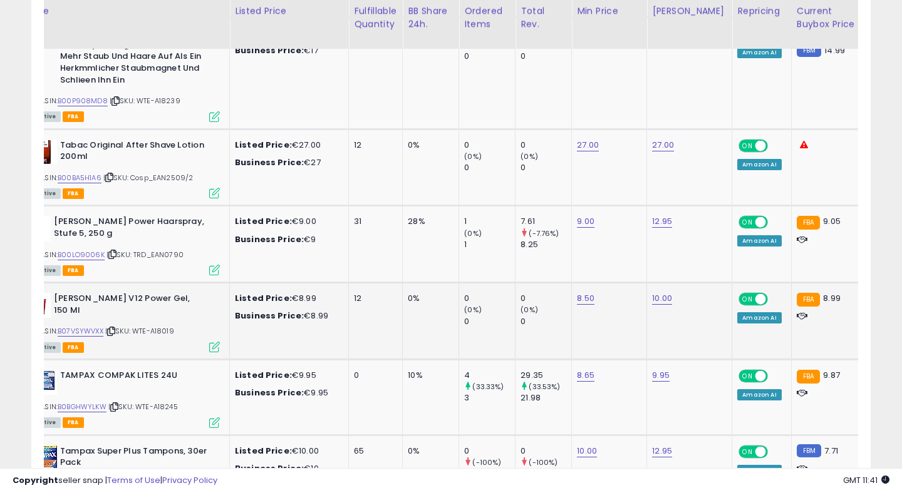
scroll to position [0, 0]
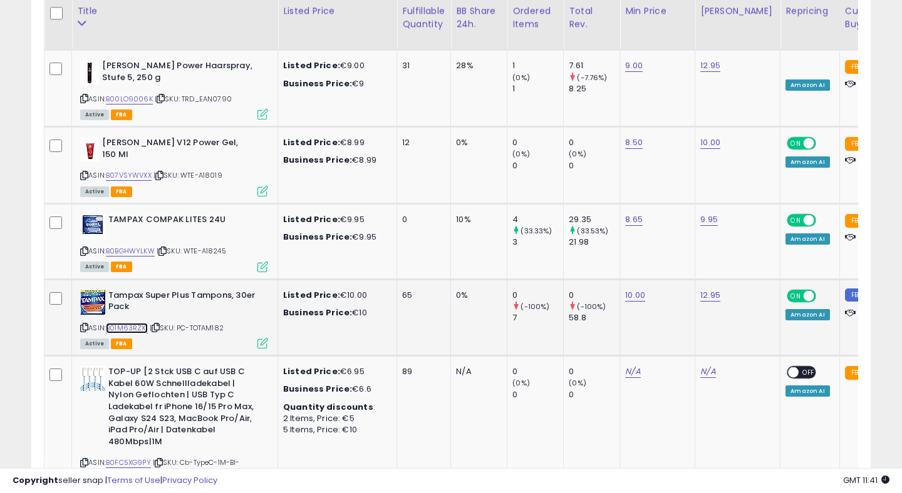
click at [133, 323] on link "B01M63RZXI" at bounding box center [127, 328] width 42 height 11
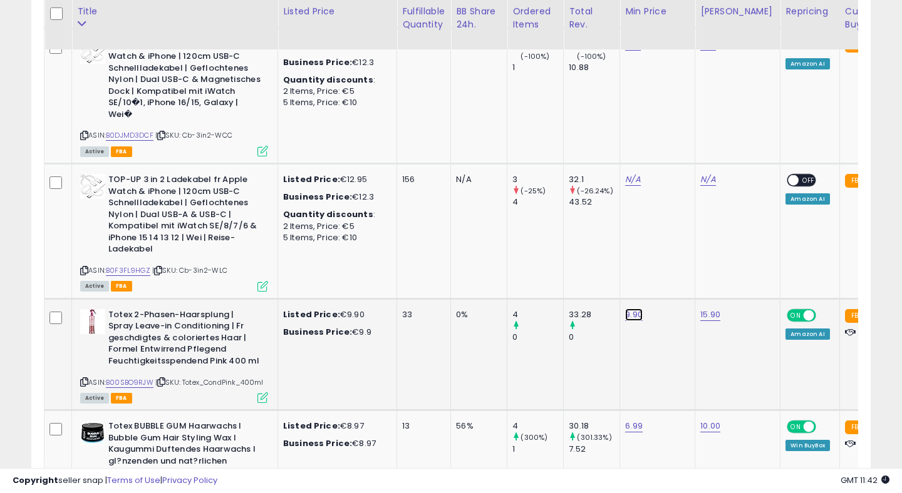
click at [631, 309] on link "9.90" at bounding box center [634, 315] width 18 height 13
type input "***"
click at [684, 185] on button "submit" at bounding box center [673, 183] width 21 height 19
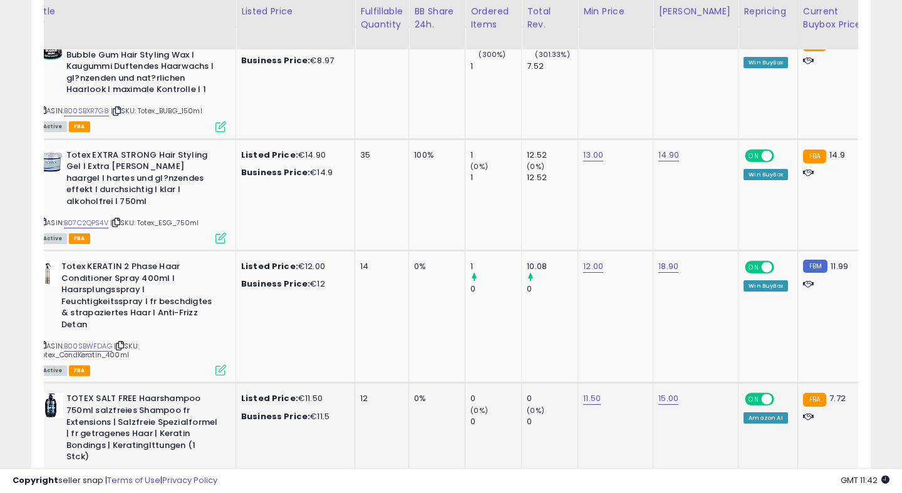
scroll to position [0, 11]
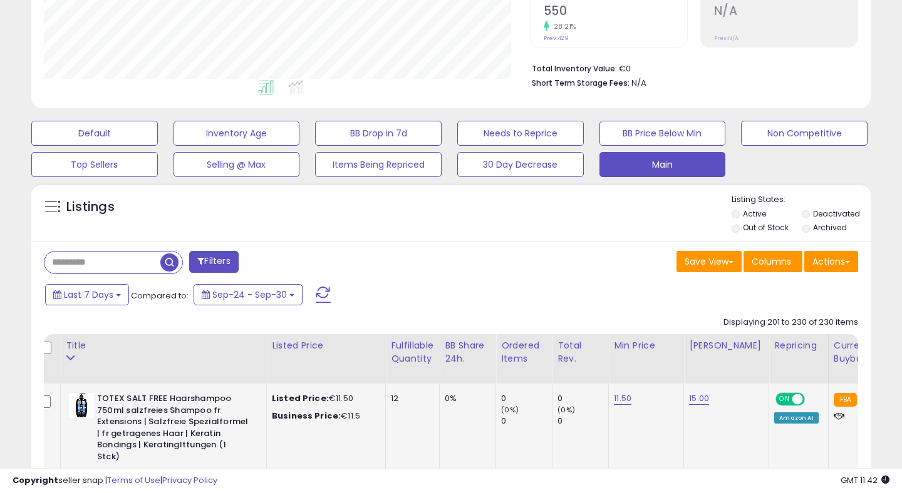
scroll to position [429, 0]
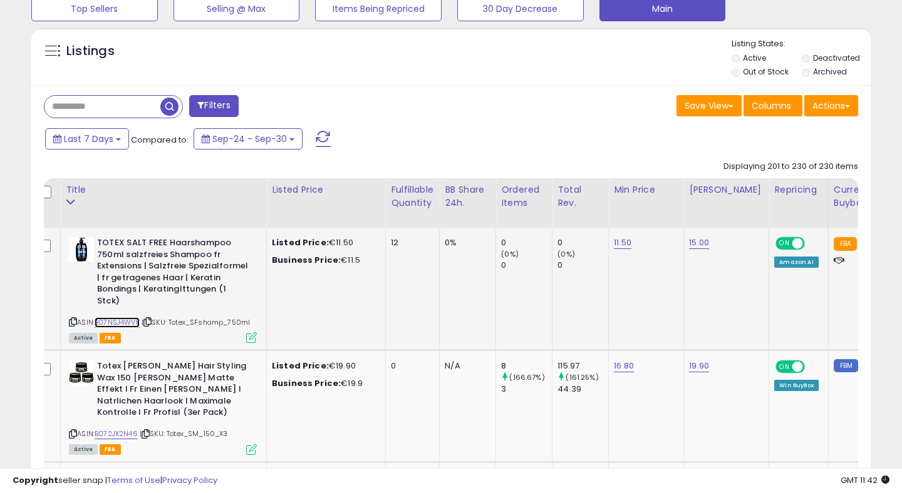
click at [118, 323] on link "B07NSJ4WVK" at bounding box center [117, 322] width 45 height 11
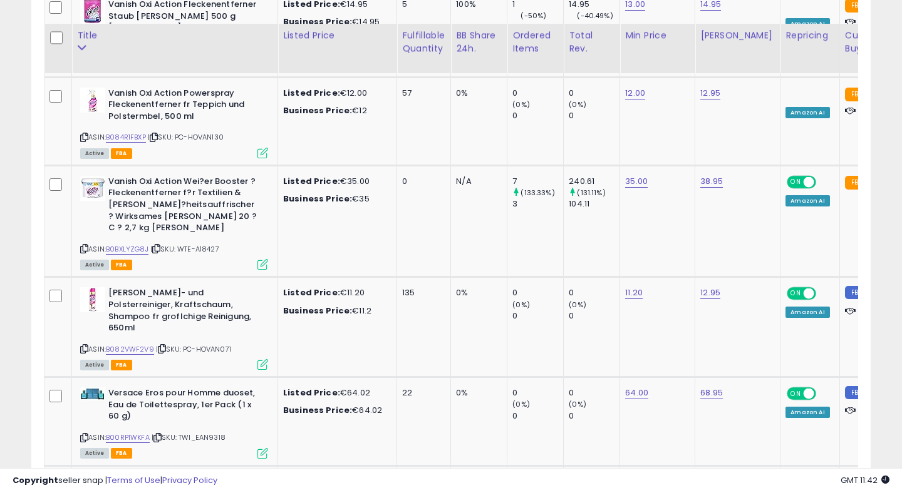
scroll to position [1591, 0]
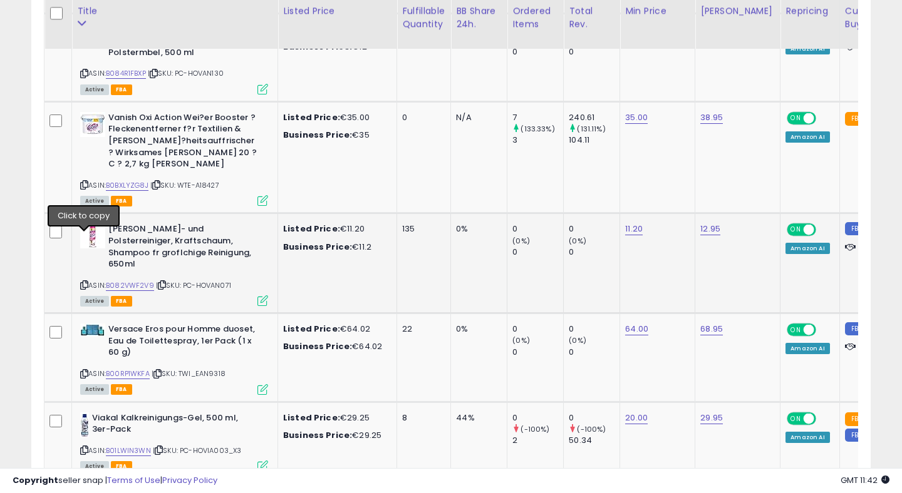
click at [83, 282] on icon at bounding box center [84, 285] width 8 height 7
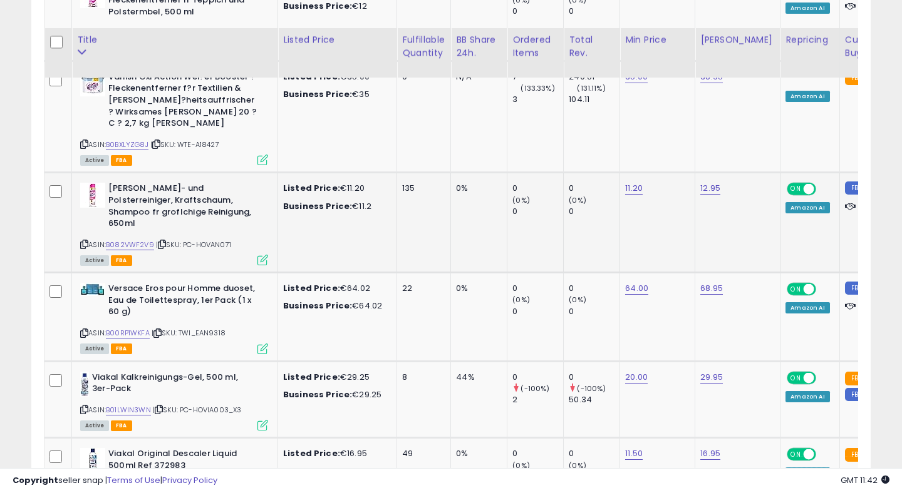
scroll to position [1660, 0]
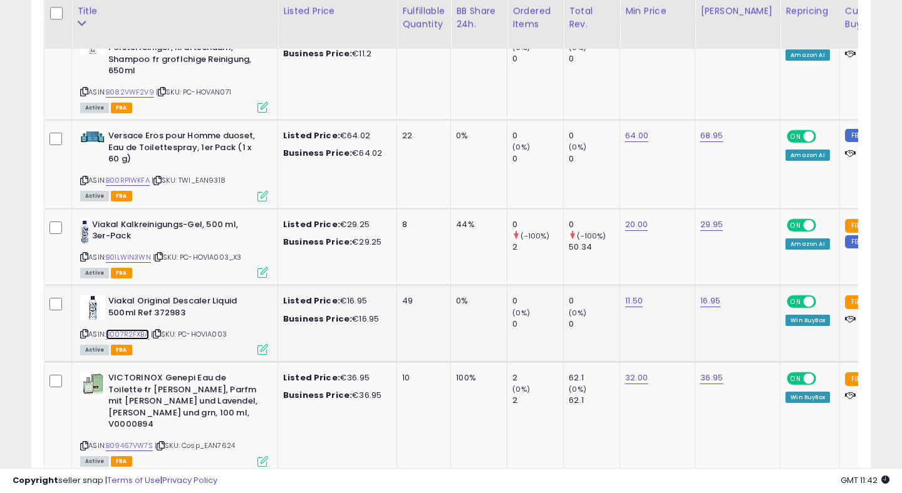
click at [138, 329] on link "B007R2FXBA" at bounding box center [127, 334] width 43 height 11
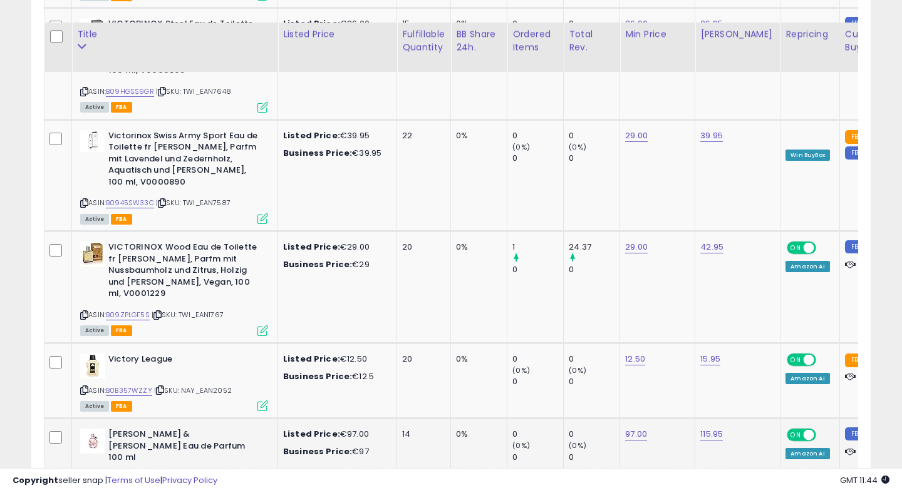
scroll to position [2401, 0]
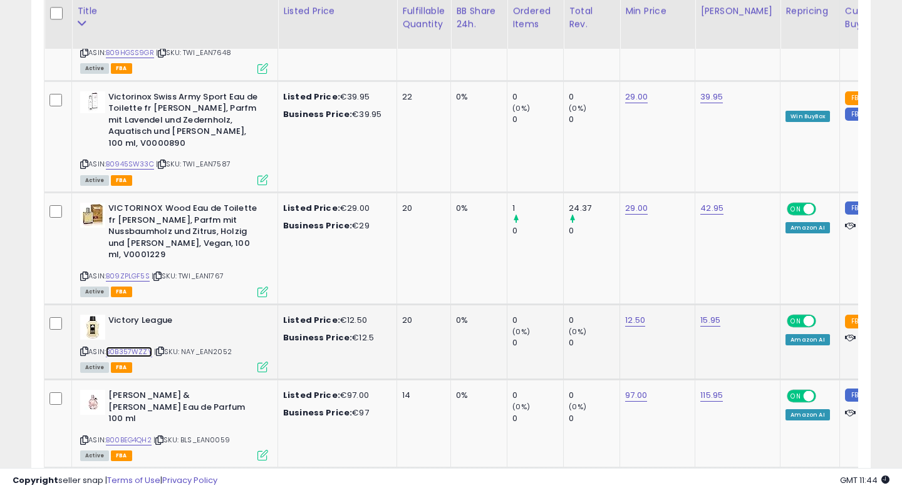
click at [128, 347] on link "B0B357WZZY" at bounding box center [129, 352] width 46 height 11
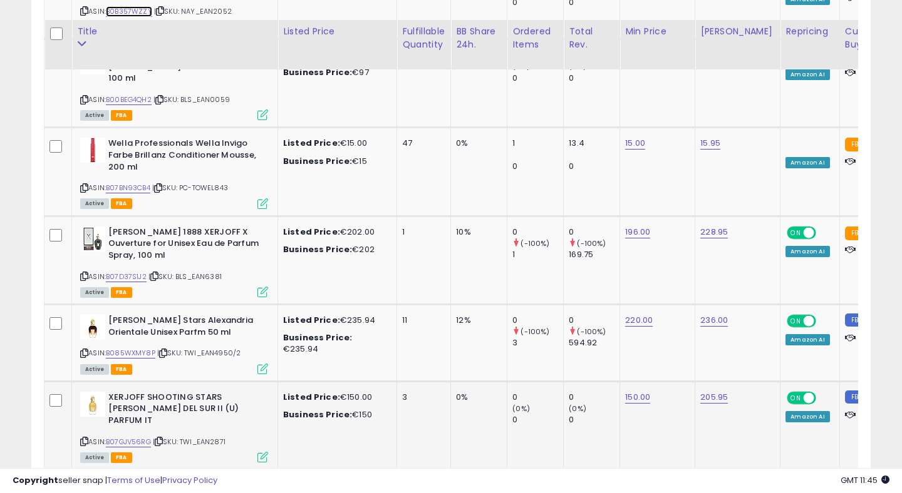
scroll to position [2819, 0]
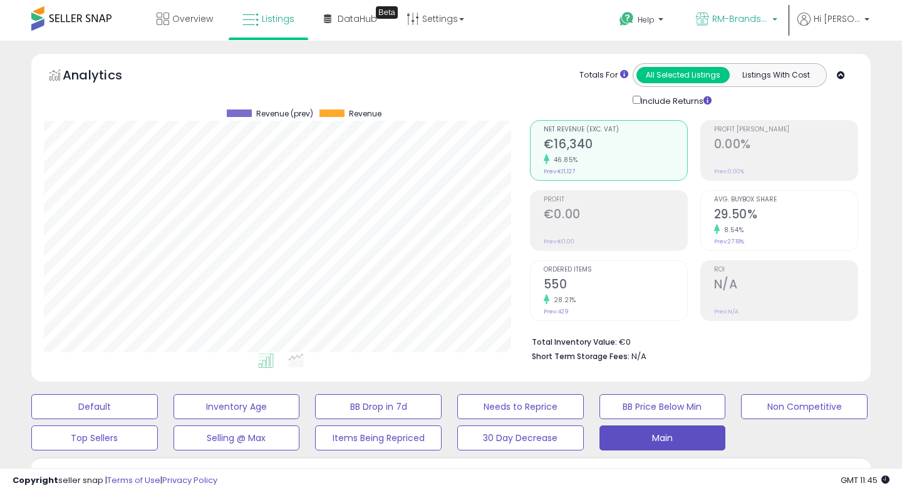
click at [744, 12] on link "RM-Brands (DE)" at bounding box center [736, 20] width 100 height 41
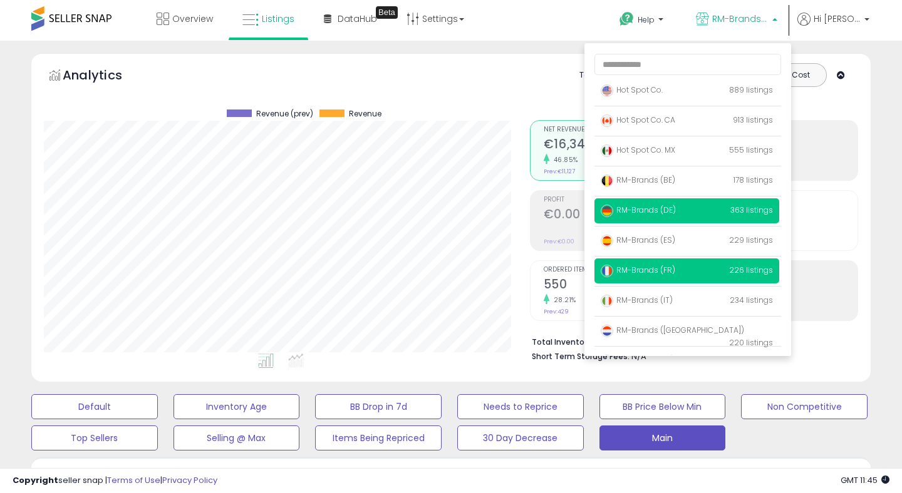
click at [653, 272] on span "RM-Brands (FR)" at bounding box center [637, 270] width 75 height 11
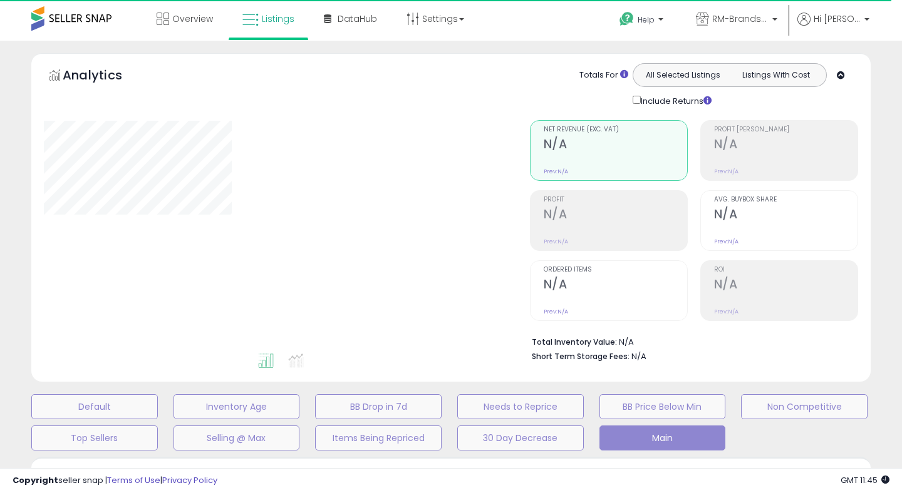
select select "**"
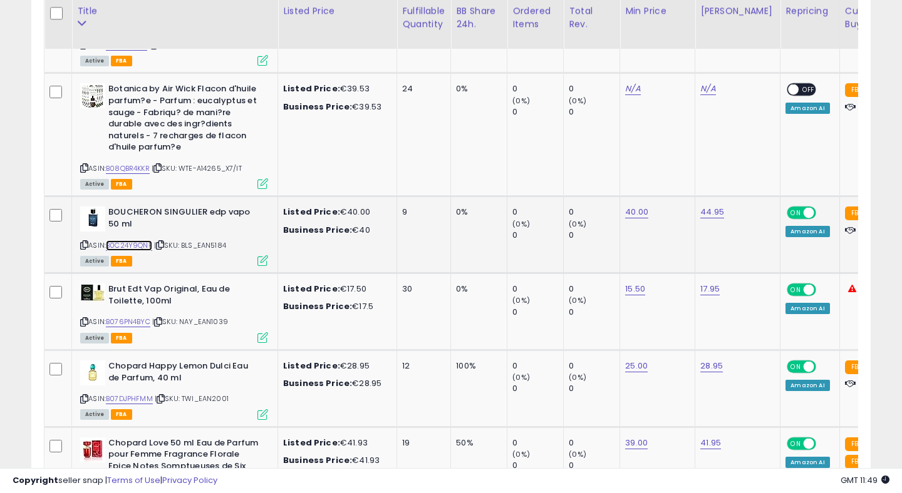
click at [138, 251] on link "B0C24Y9QNF" at bounding box center [129, 245] width 46 height 11
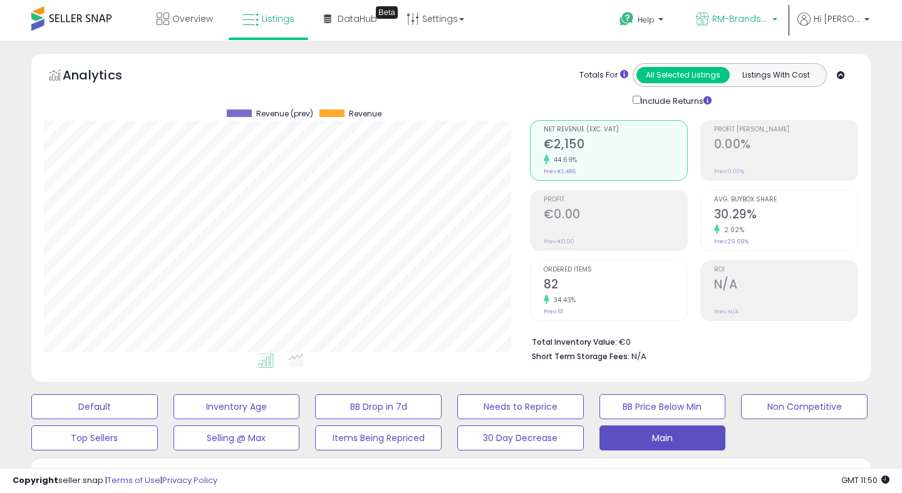
click at [748, 14] on span "RM-Brands (FR)" at bounding box center [740, 19] width 56 height 13
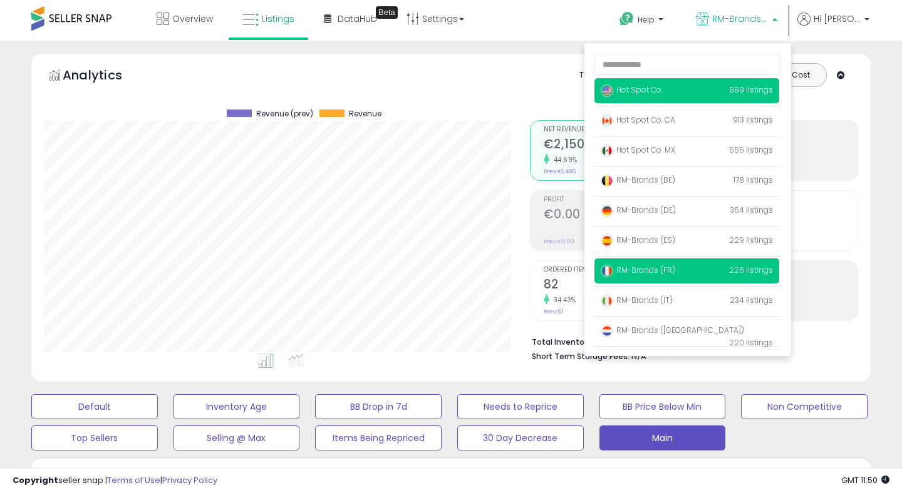
click at [648, 91] on span "Hot Spot Co." at bounding box center [631, 90] width 62 height 11
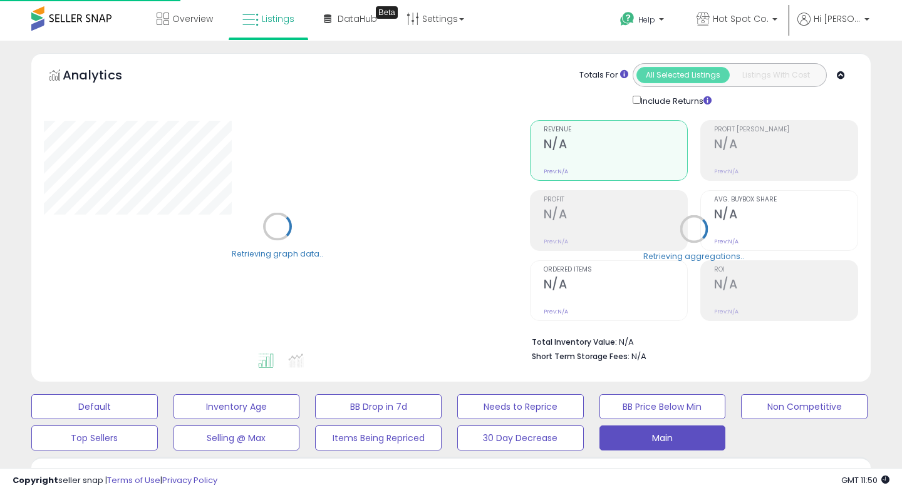
select select "**"
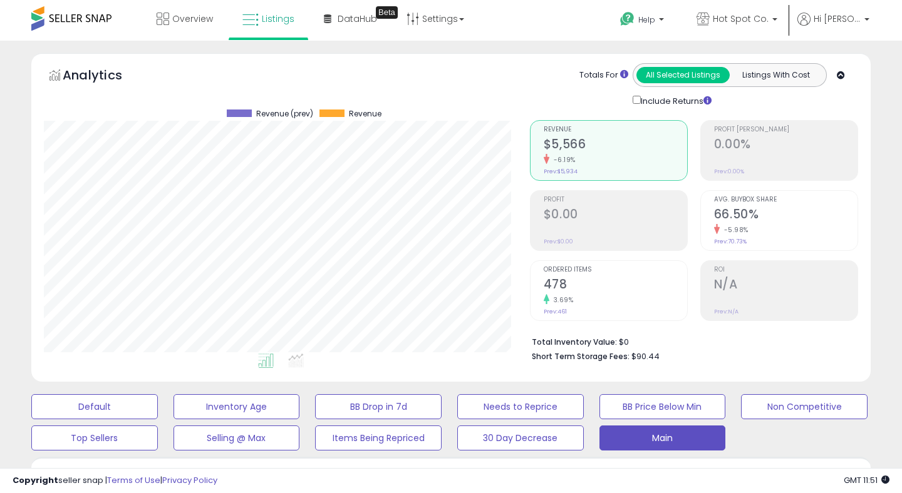
drag, startPoint x: 737, startPoint y: 407, endPoint x: 510, endPoint y: 375, distance: 228.9
type input "*"
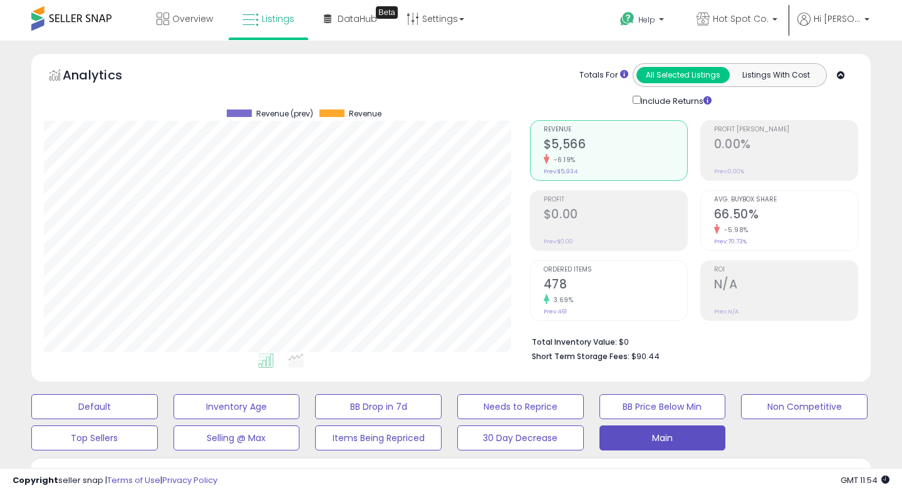
type input "*"
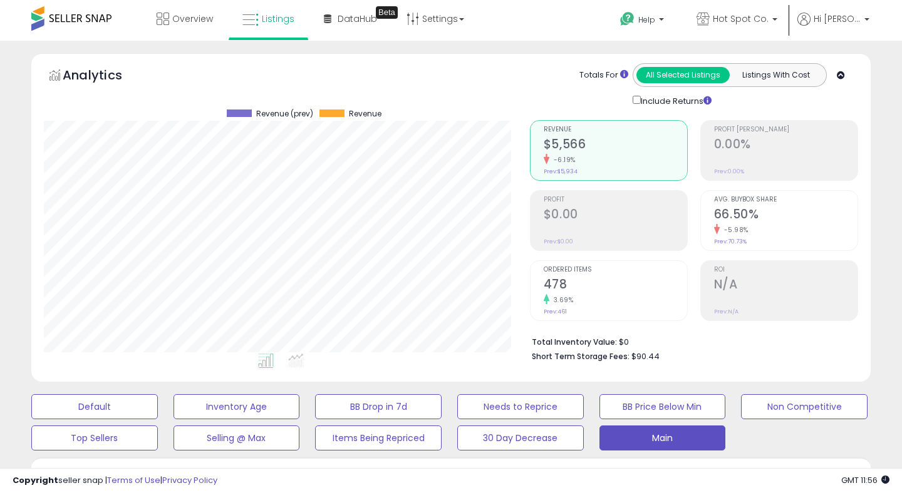
type input "***"
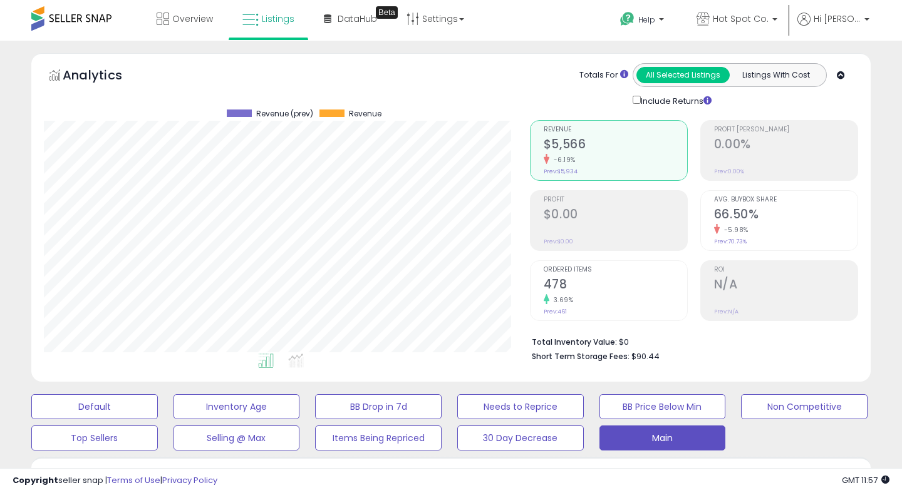
type input "***"
